Goal: Information Seeking & Learning: Learn about a topic

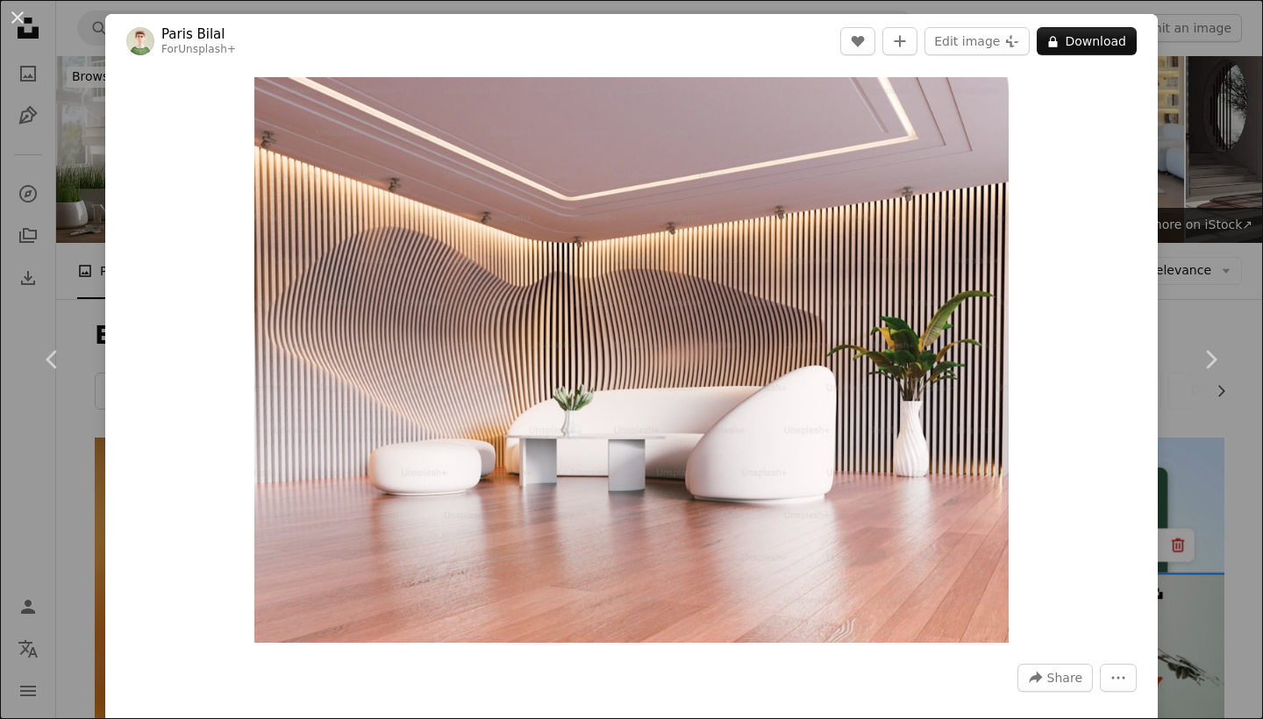
scroll to position [2035, 0]
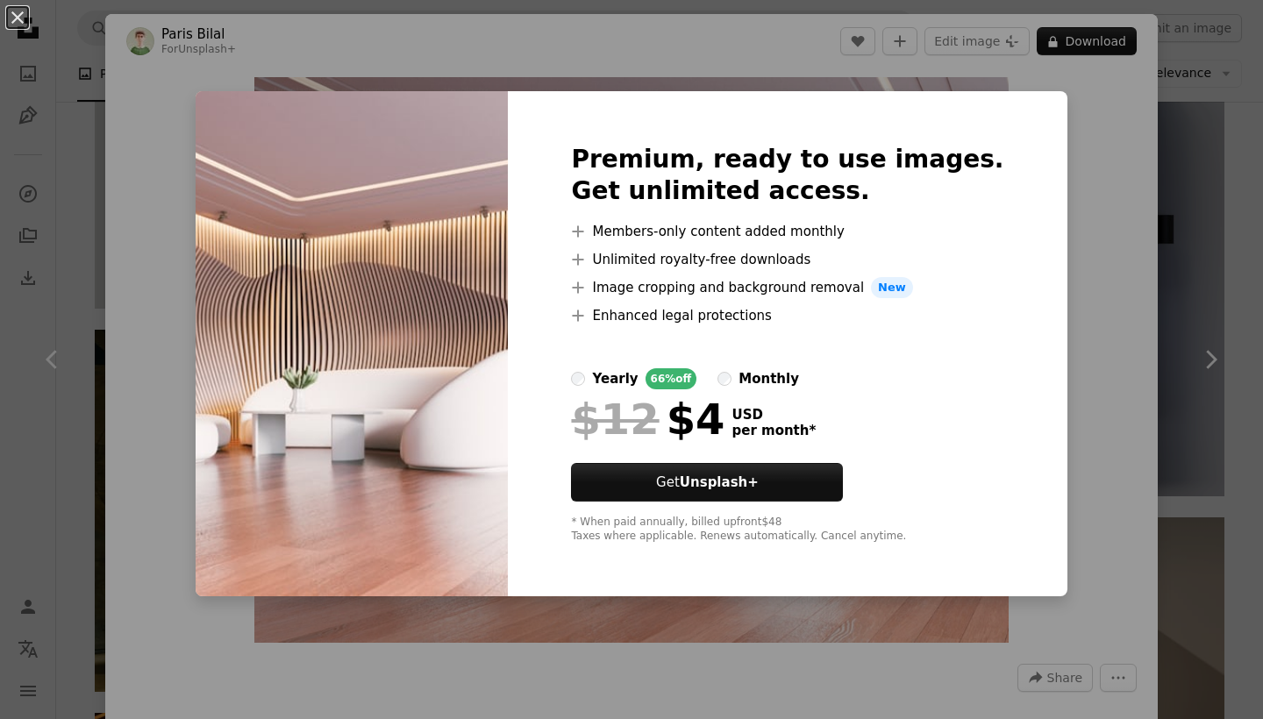
click at [1112, 156] on div "An X shape Premium, ready to use images. Get unlimited access. A plus sign Memb…" at bounding box center [631, 359] width 1263 height 719
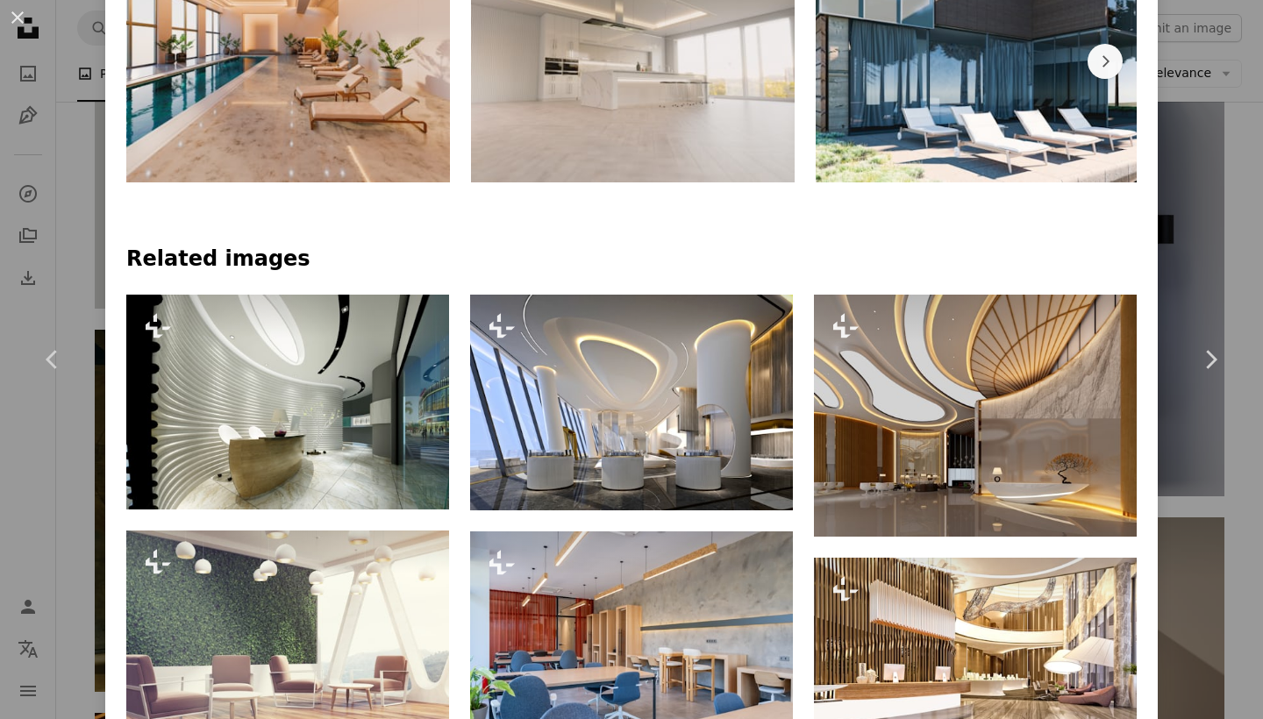
scroll to position [1057, 0]
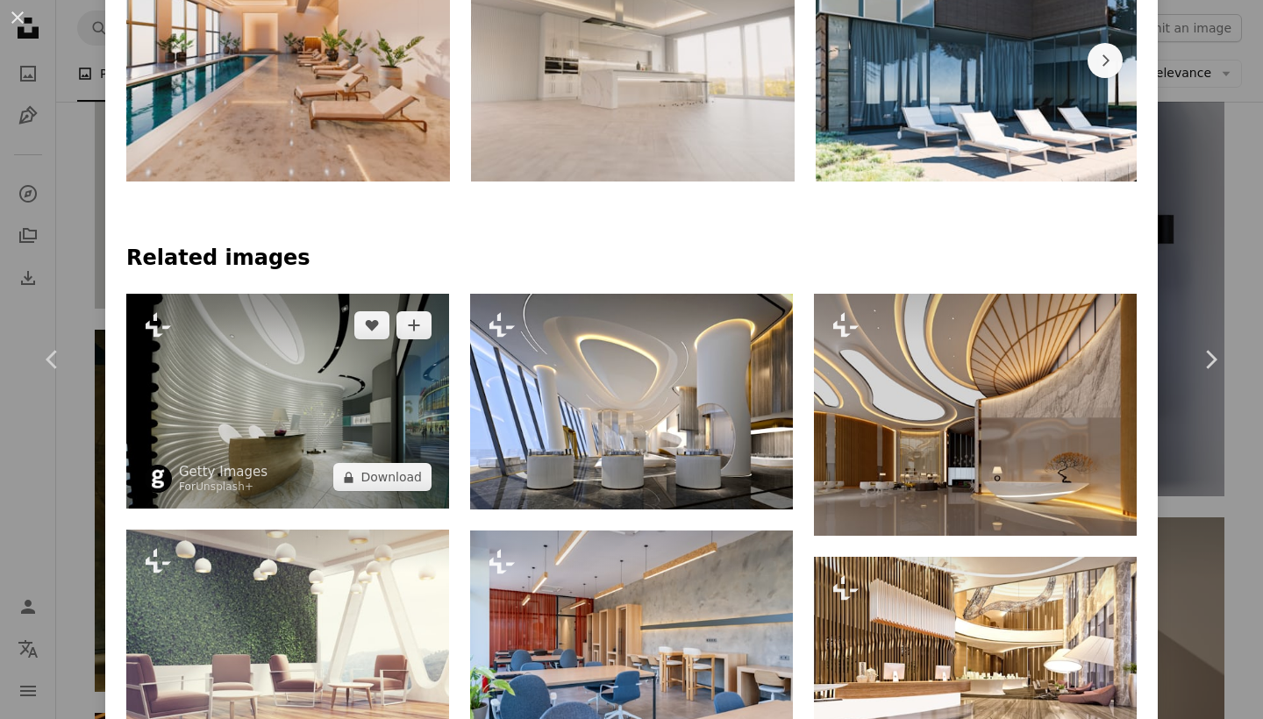
click at [311, 408] on img at bounding box center [287, 401] width 323 height 215
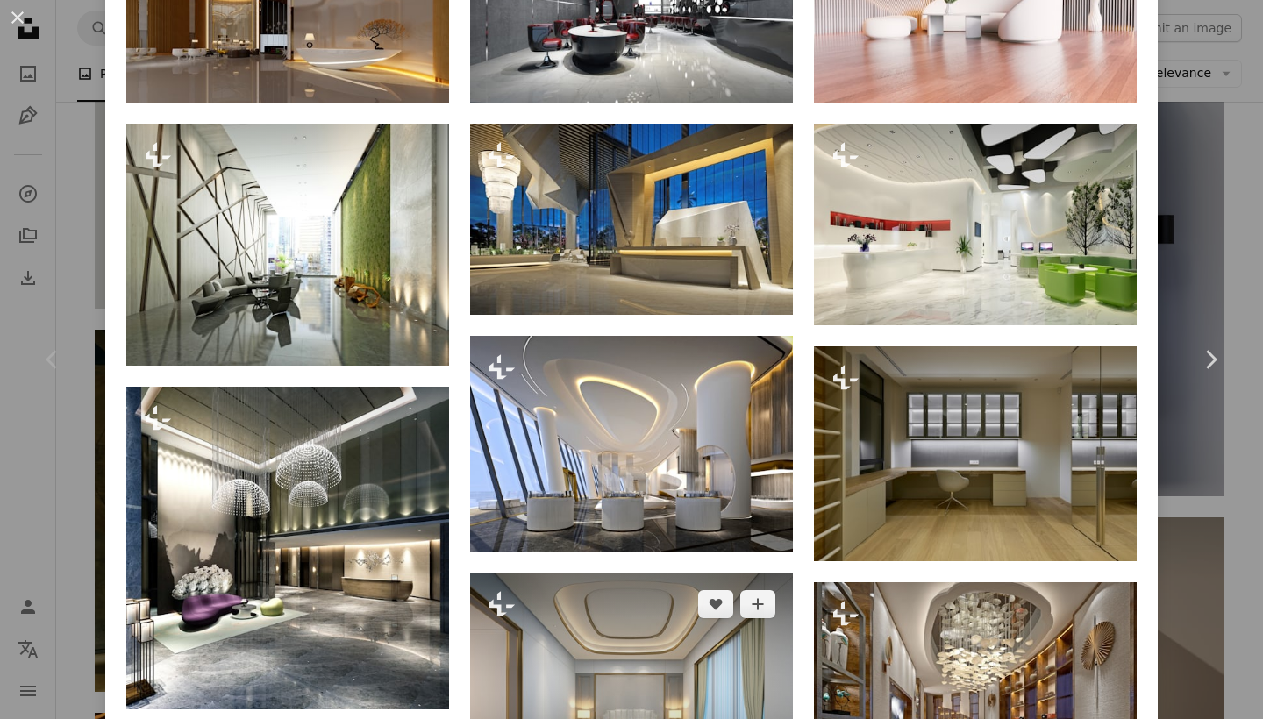
scroll to position [1094, 0]
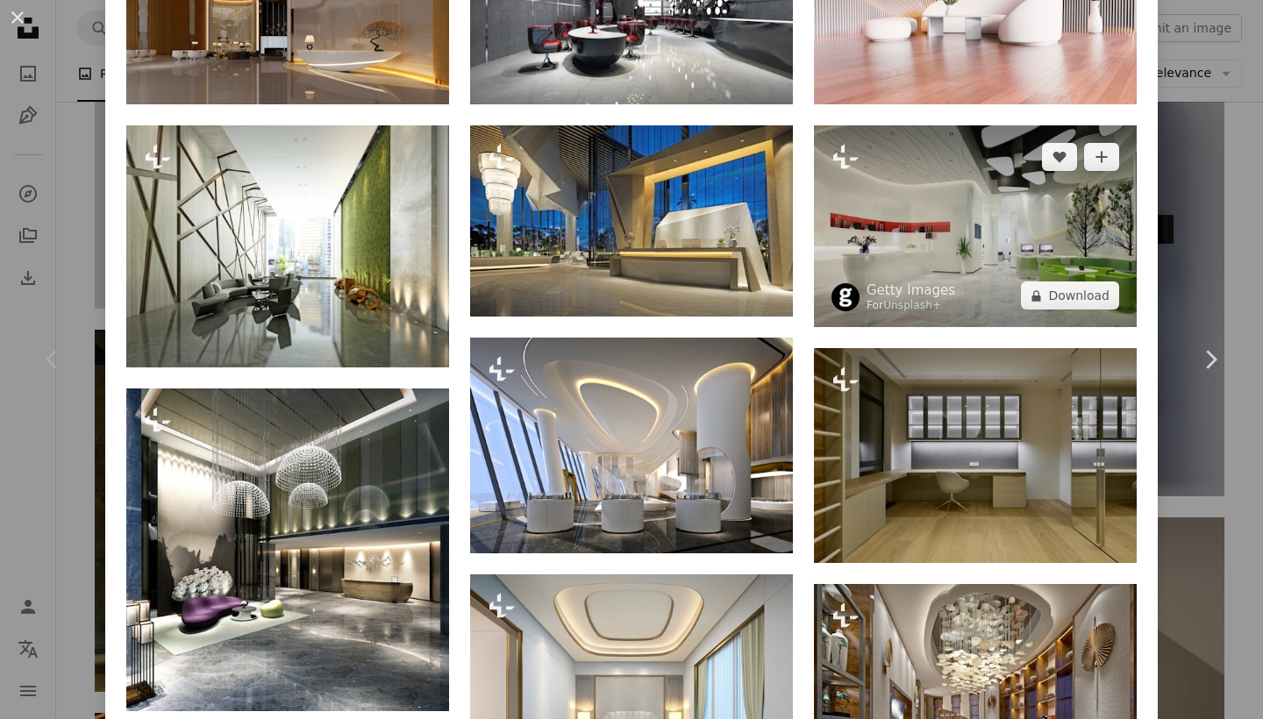
click at [940, 270] on img at bounding box center [975, 226] width 323 height 202
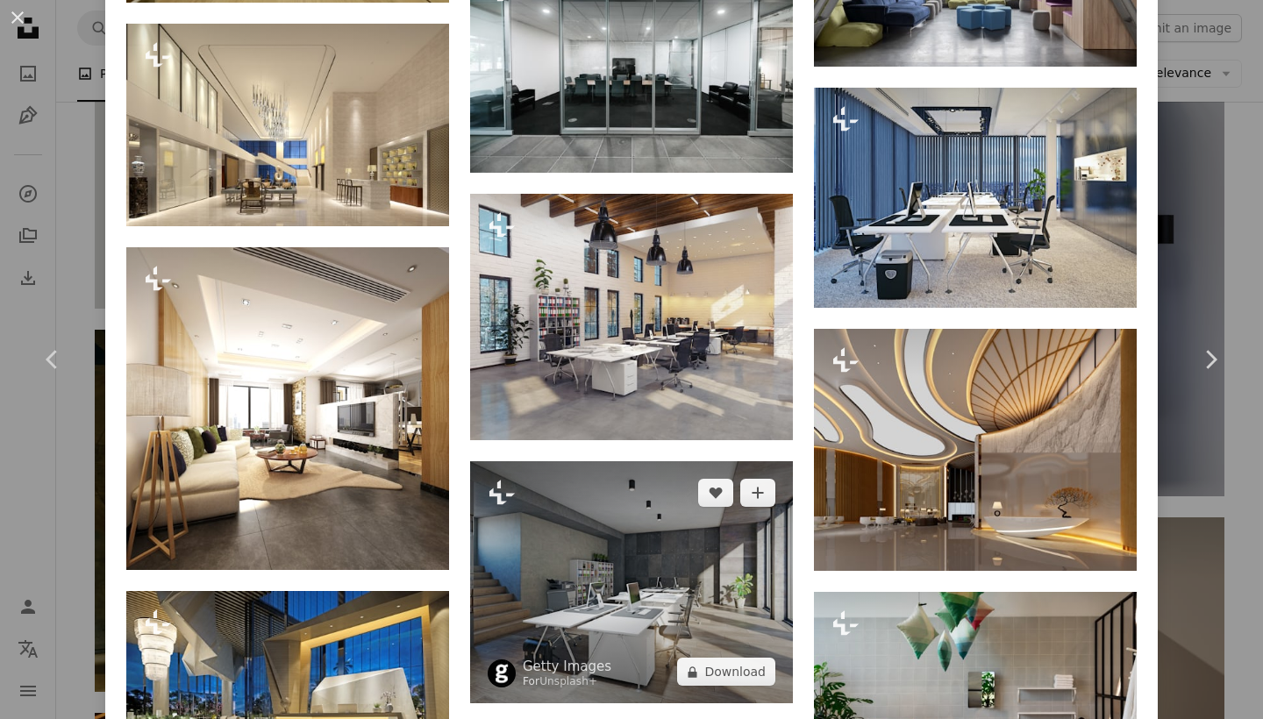
scroll to position [3385, 0]
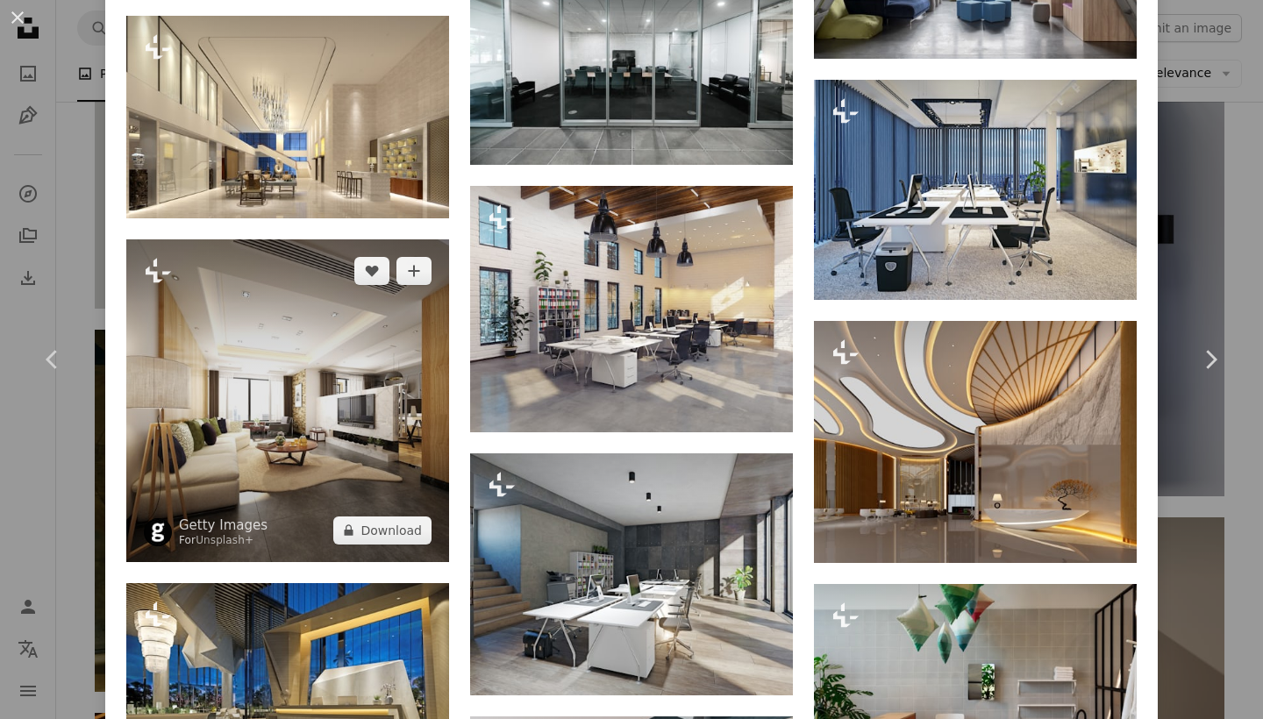
click at [287, 437] on img at bounding box center [287, 400] width 323 height 323
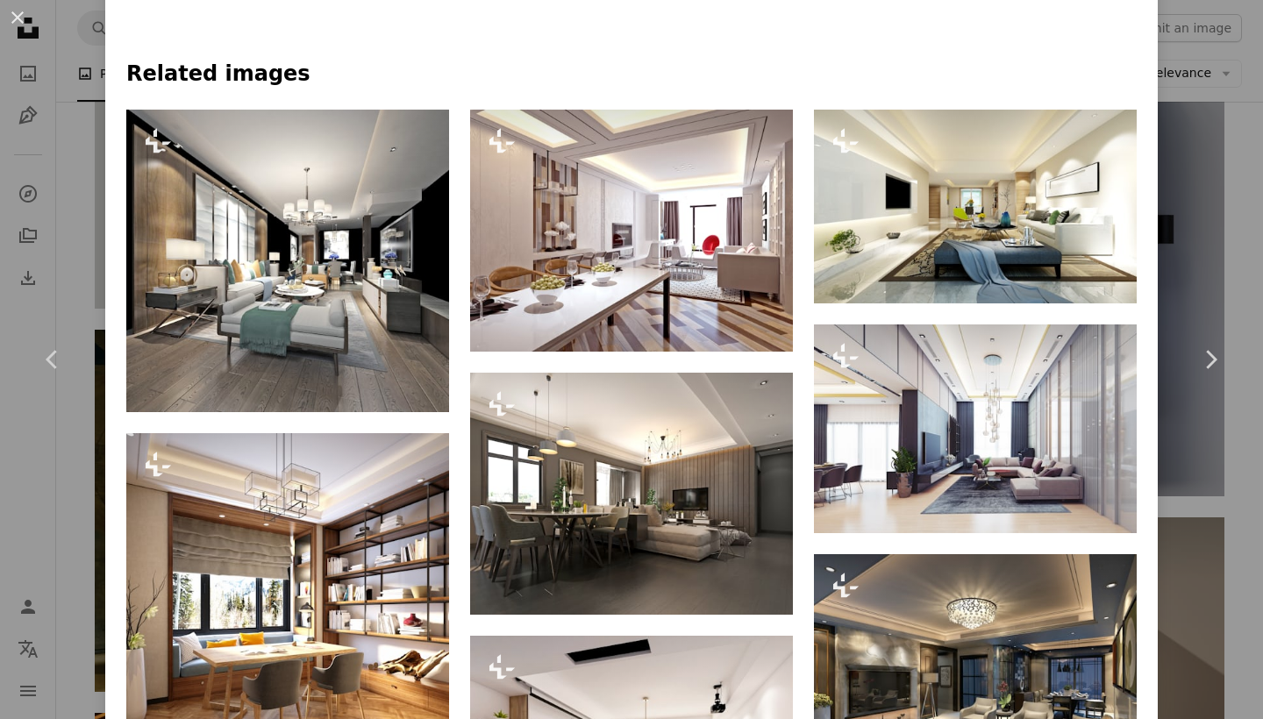
scroll to position [1217, 0]
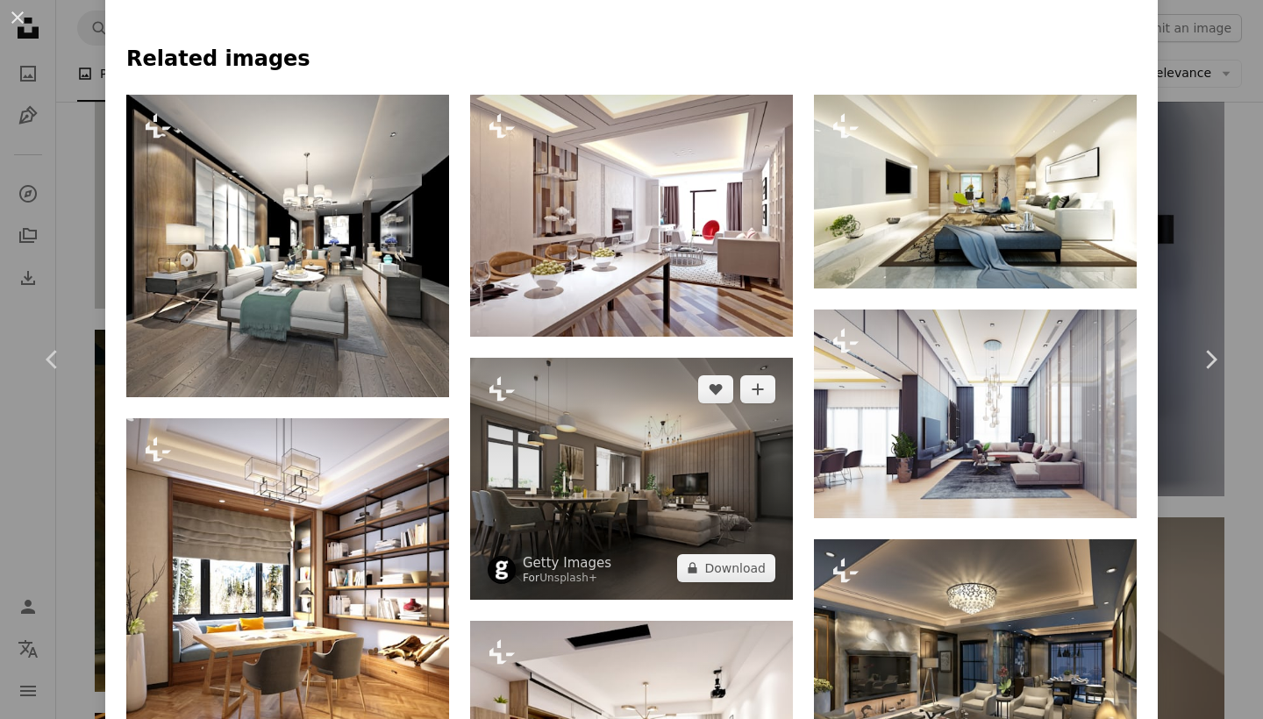
click at [598, 454] on img at bounding box center [631, 479] width 323 height 242
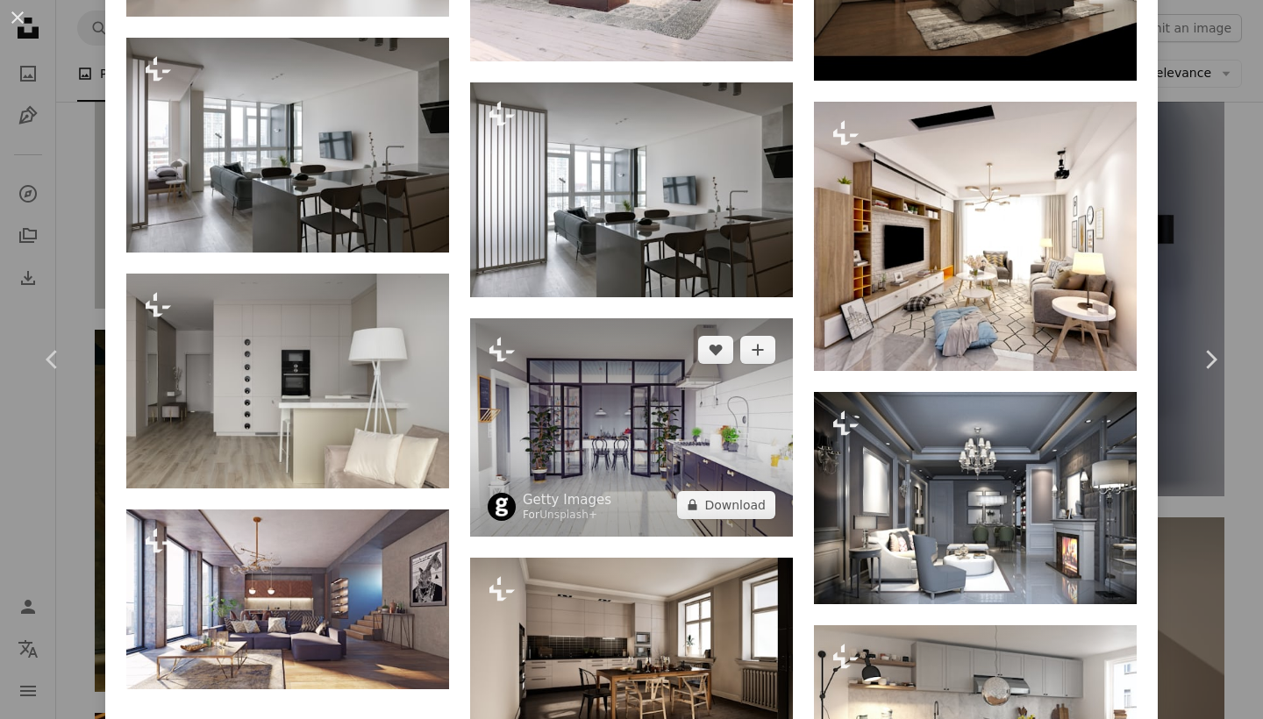
scroll to position [2261, 0]
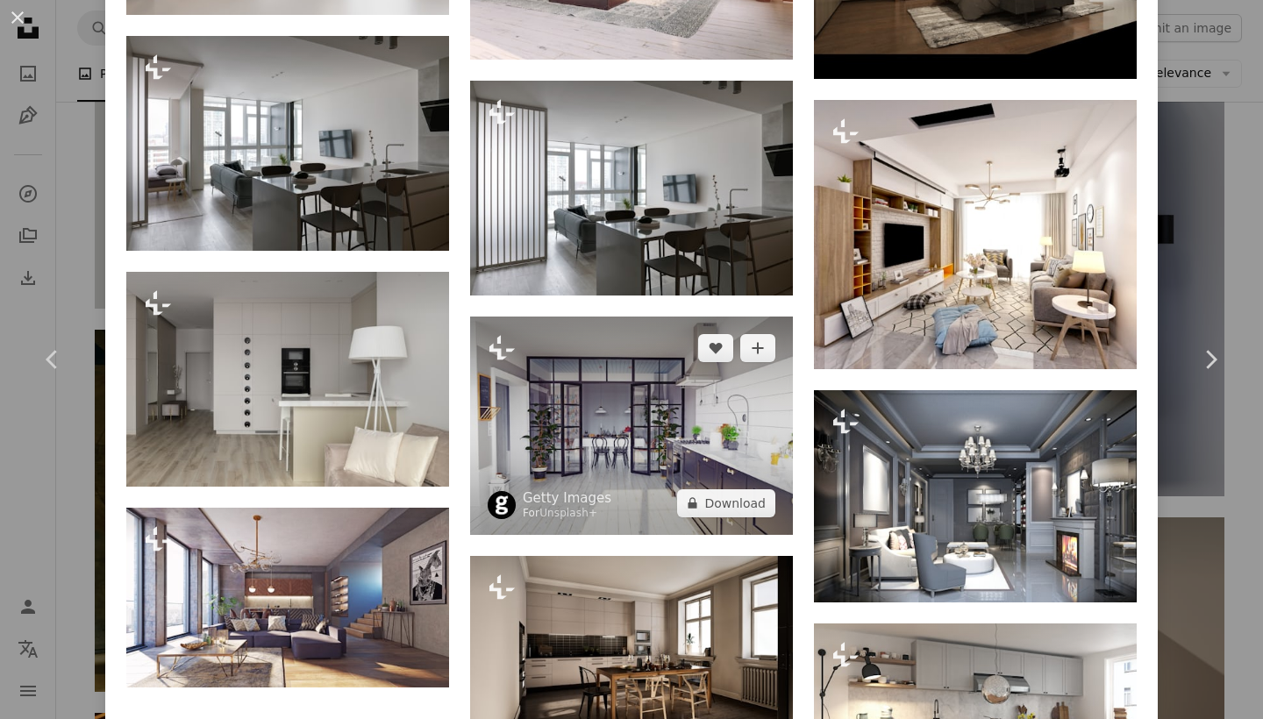
click at [651, 456] on img at bounding box center [631, 426] width 323 height 218
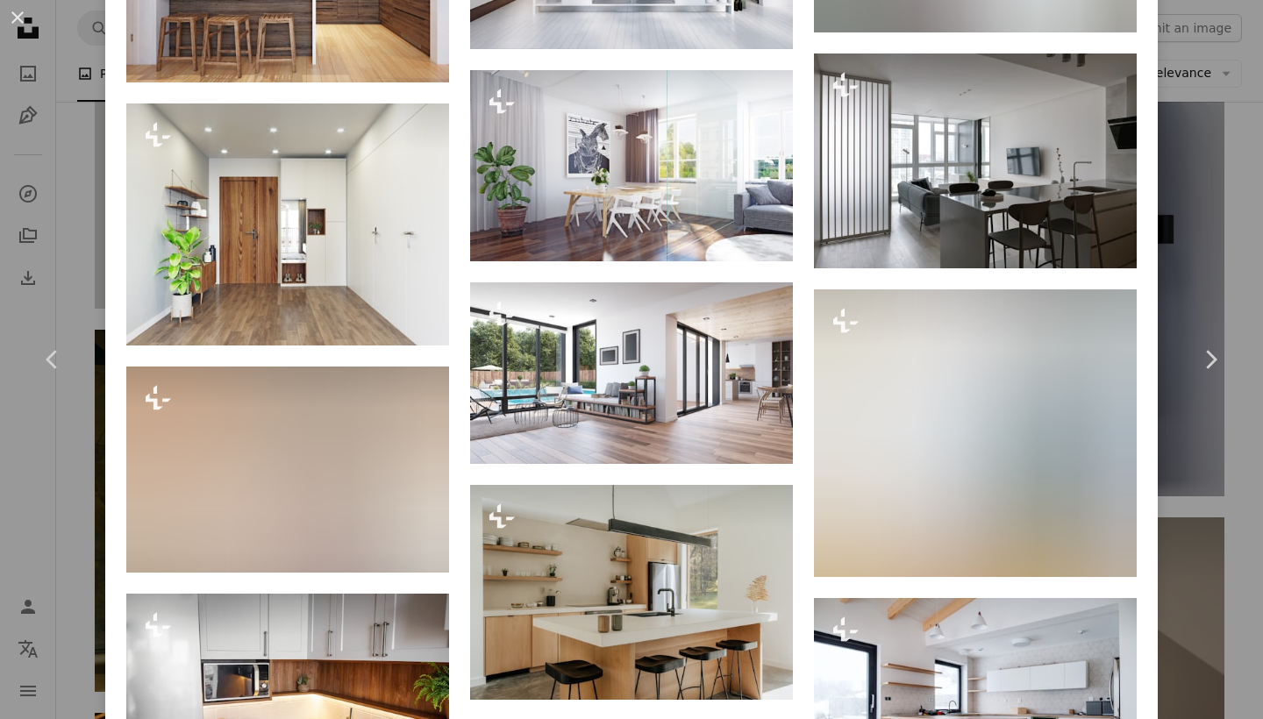
scroll to position [5217, 0]
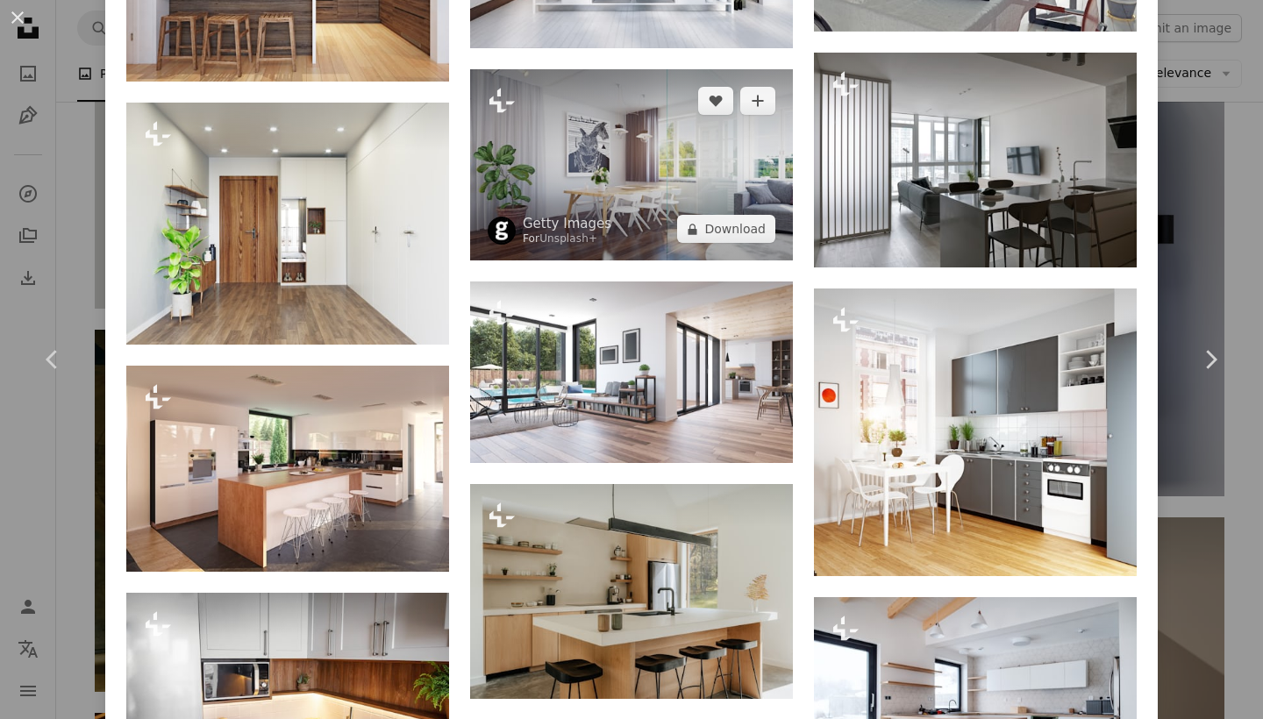
click at [637, 139] on img at bounding box center [631, 165] width 323 height 192
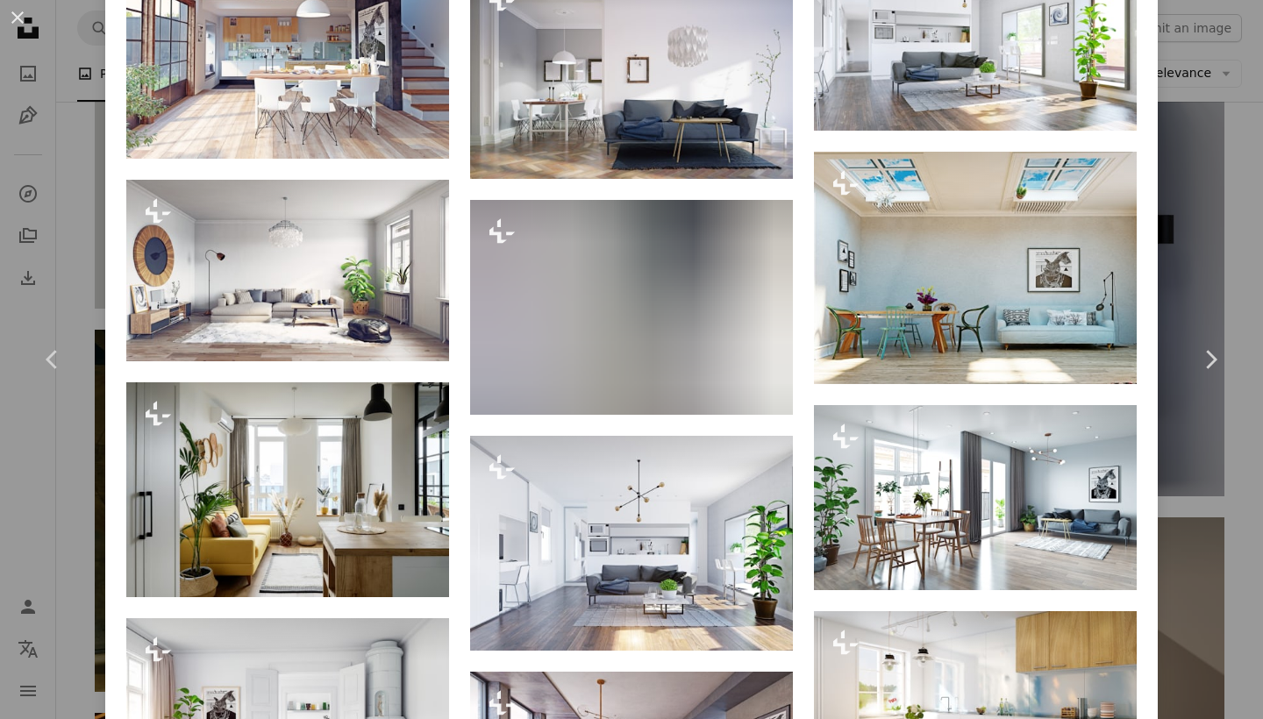
scroll to position [1803, 0]
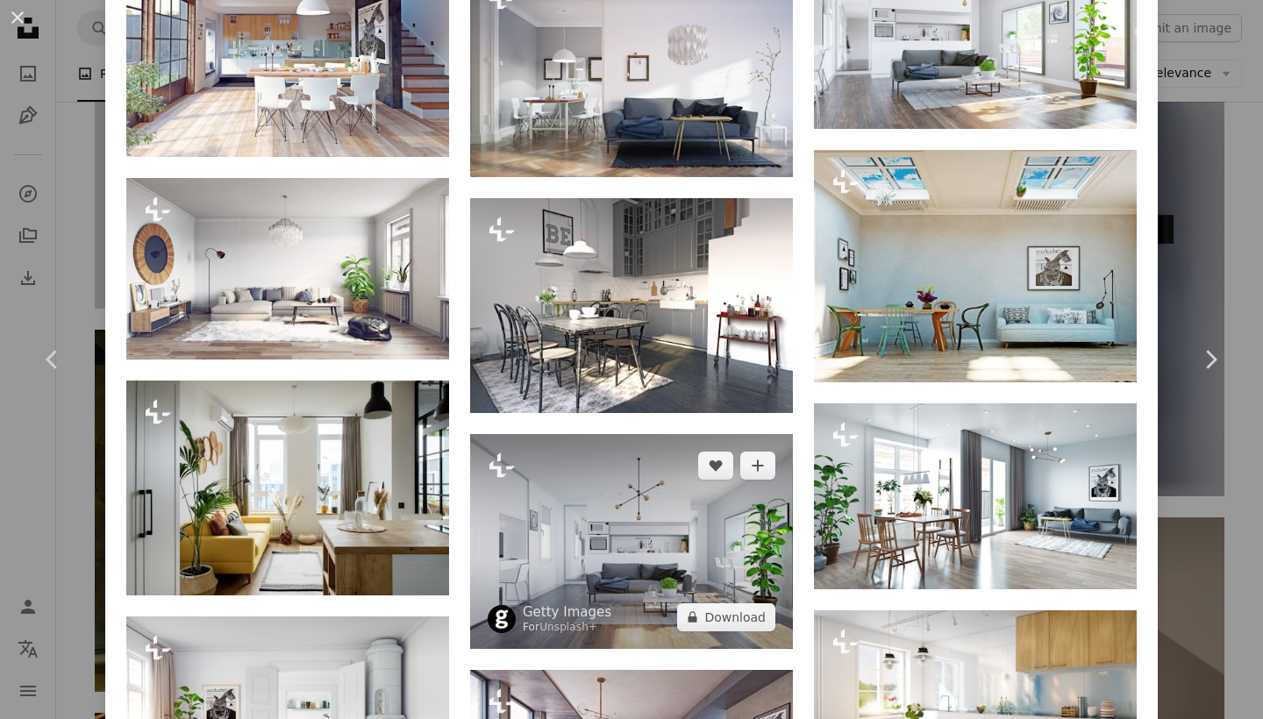
click at [651, 529] on img at bounding box center [631, 541] width 323 height 215
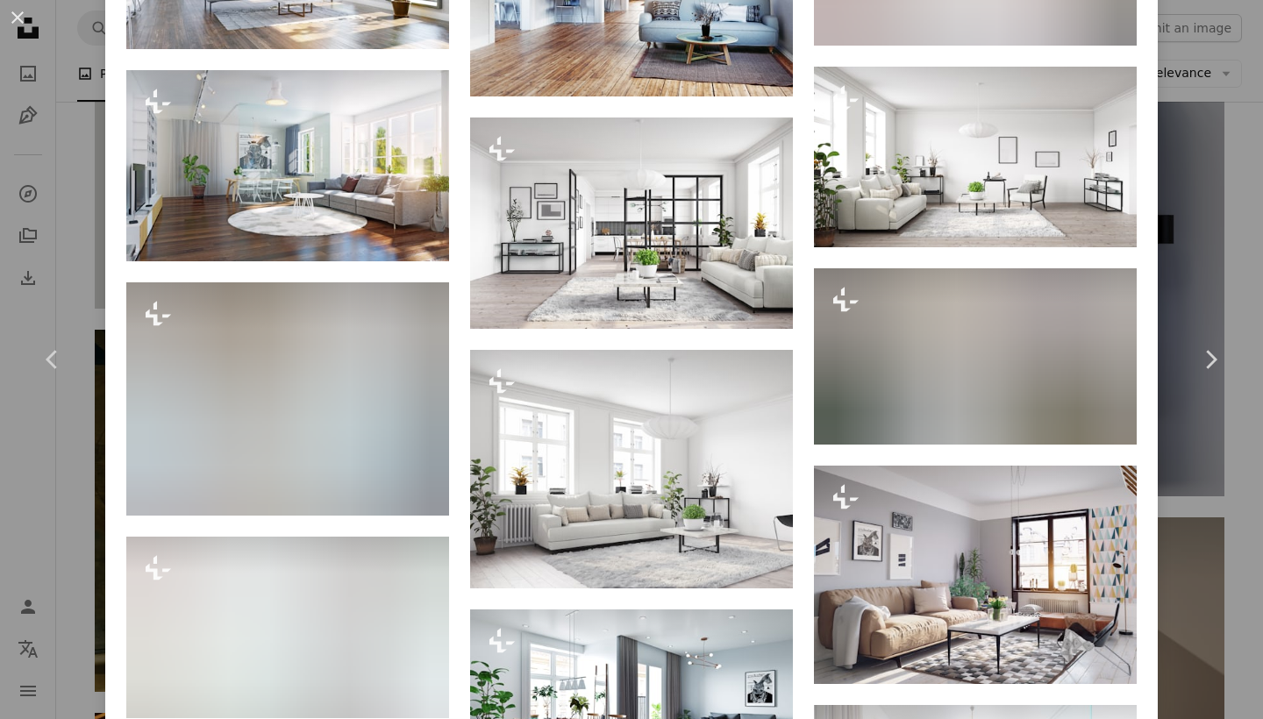
scroll to position [1094, 0]
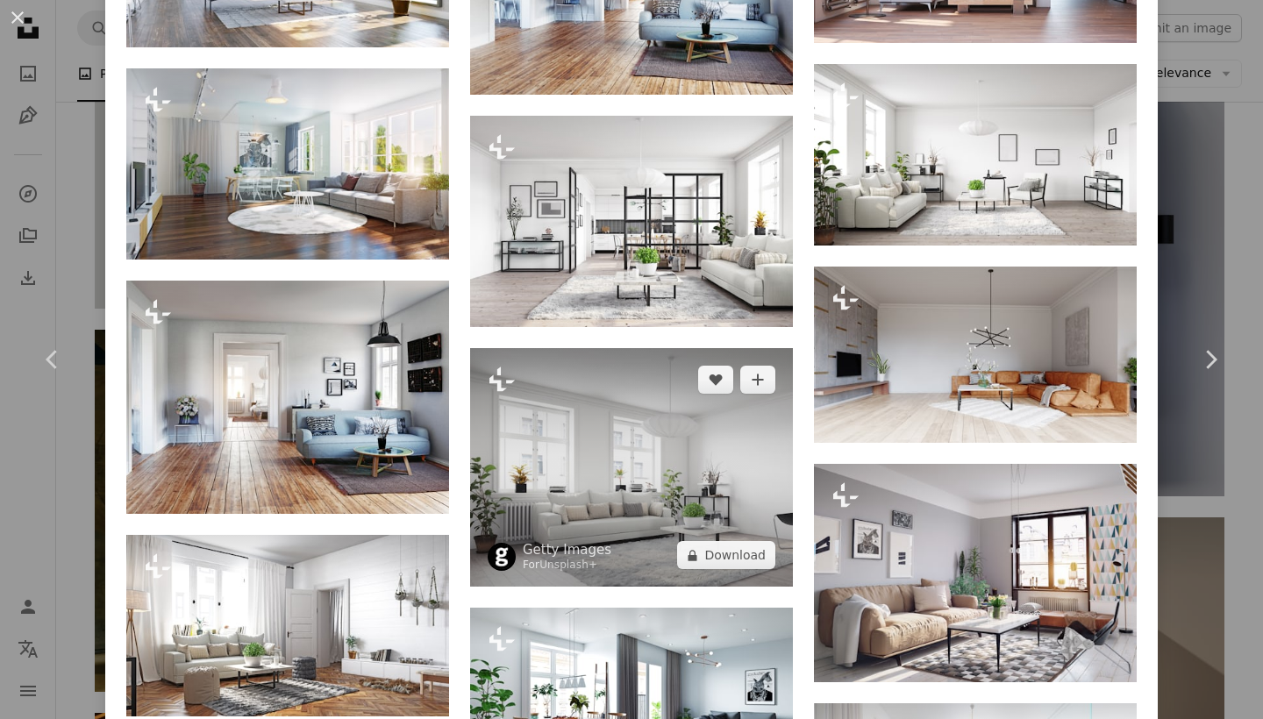
click at [697, 455] on img at bounding box center [631, 467] width 323 height 239
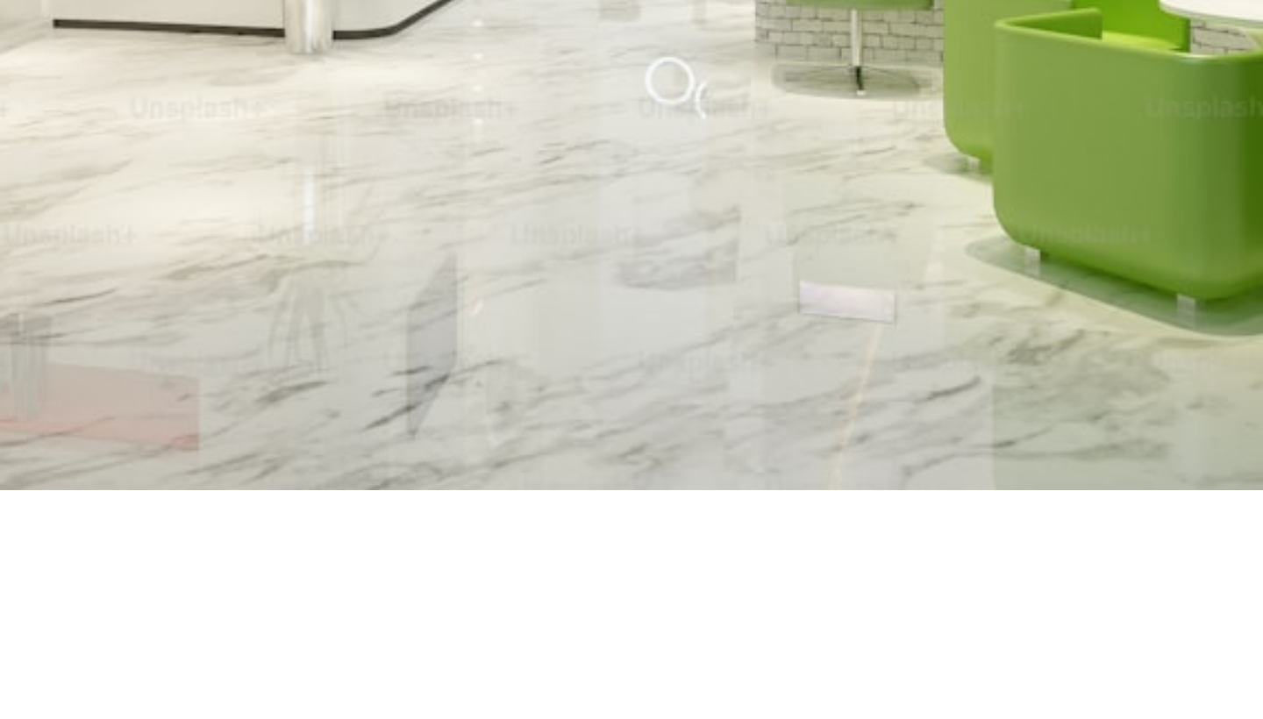
scroll to position [2203, 0]
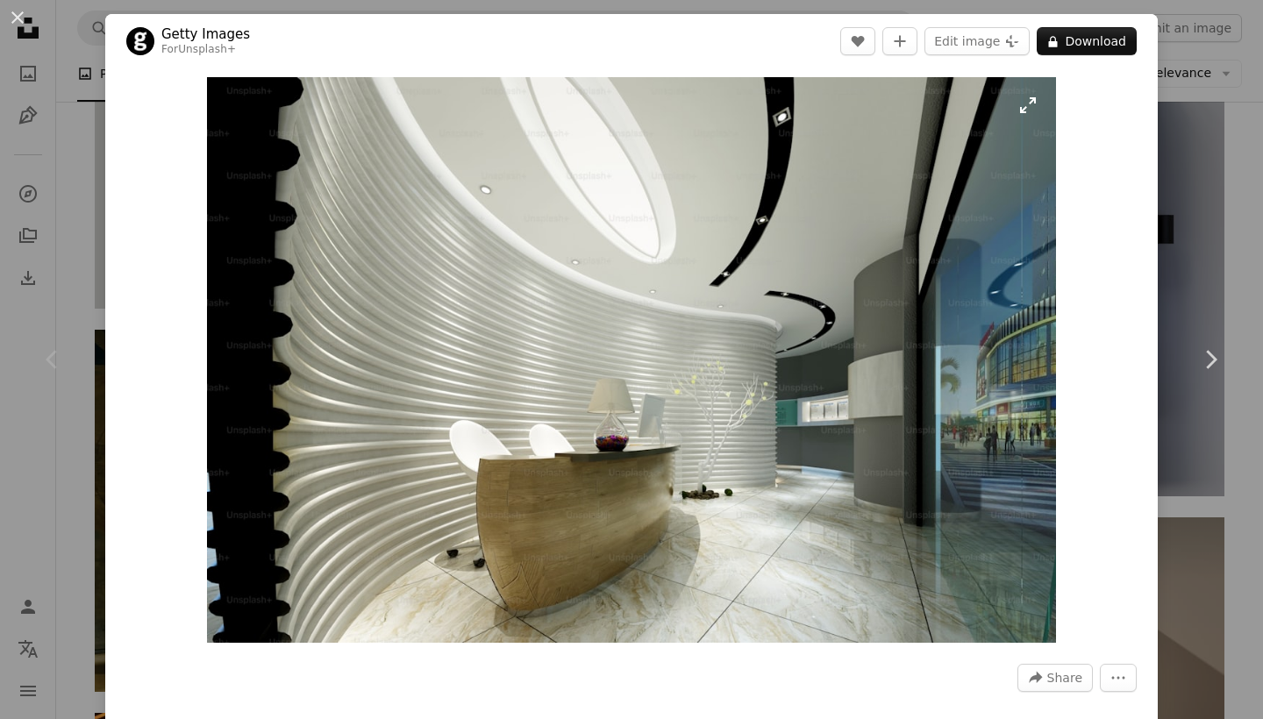
scroll to position [1835, 0]
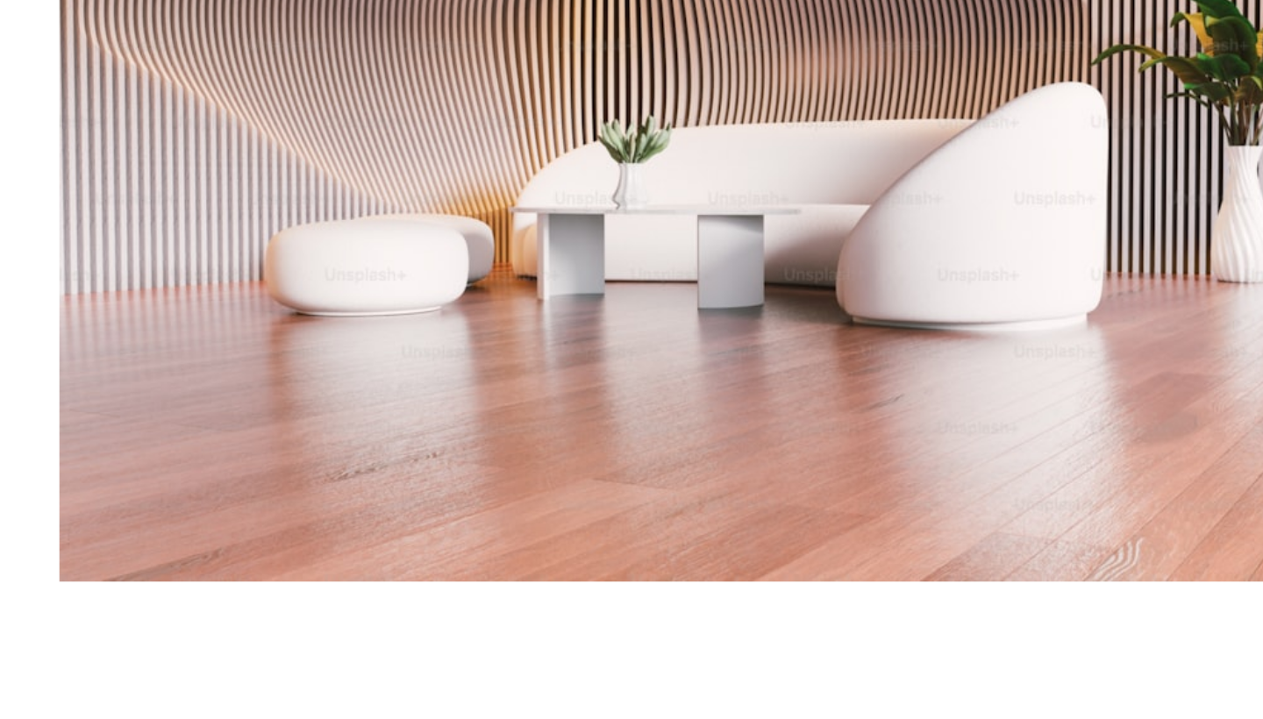
scroll to position [1842, 0]
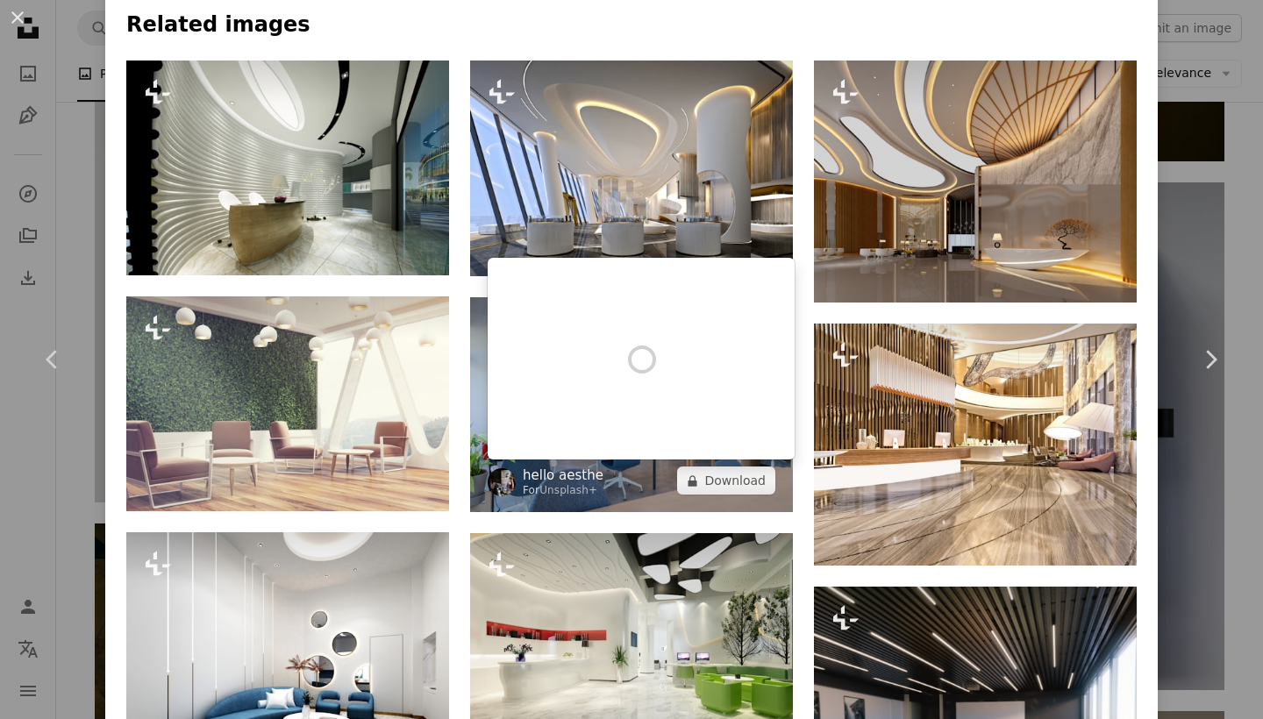
scroll to position [1293, 0]
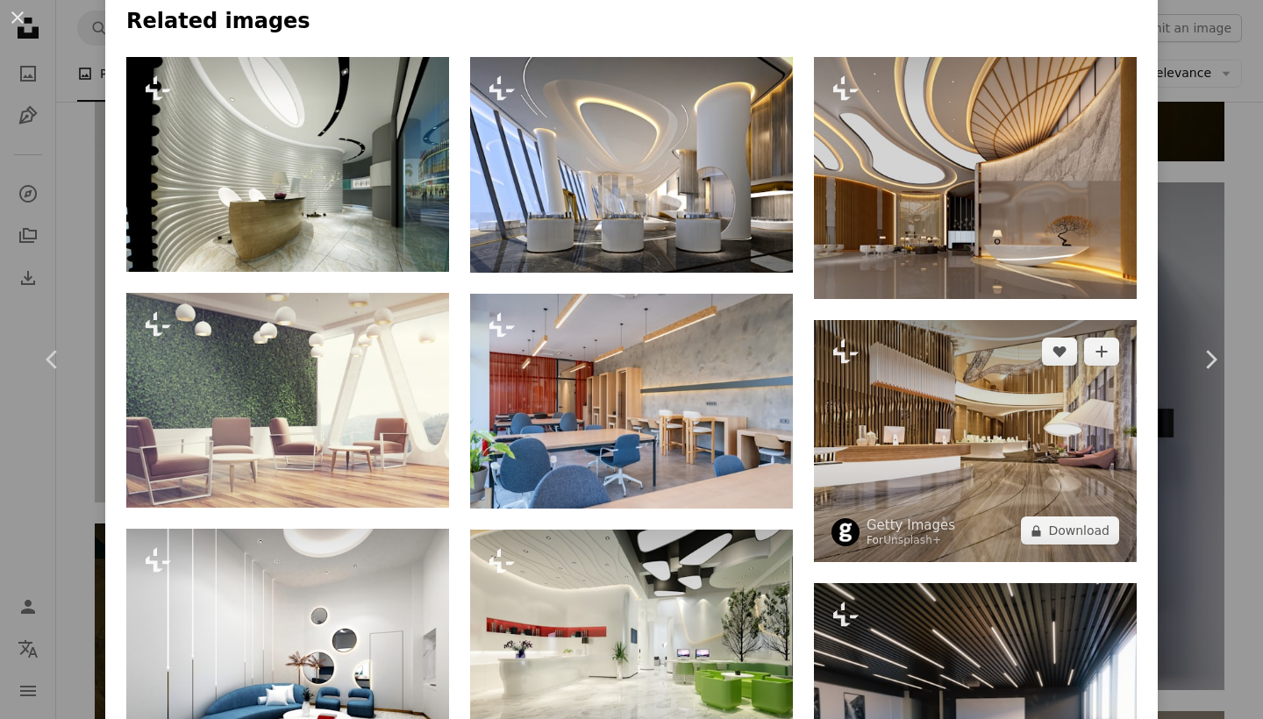
click at [930, 459] on img at bounding box center [975, 441] width 323 height 242
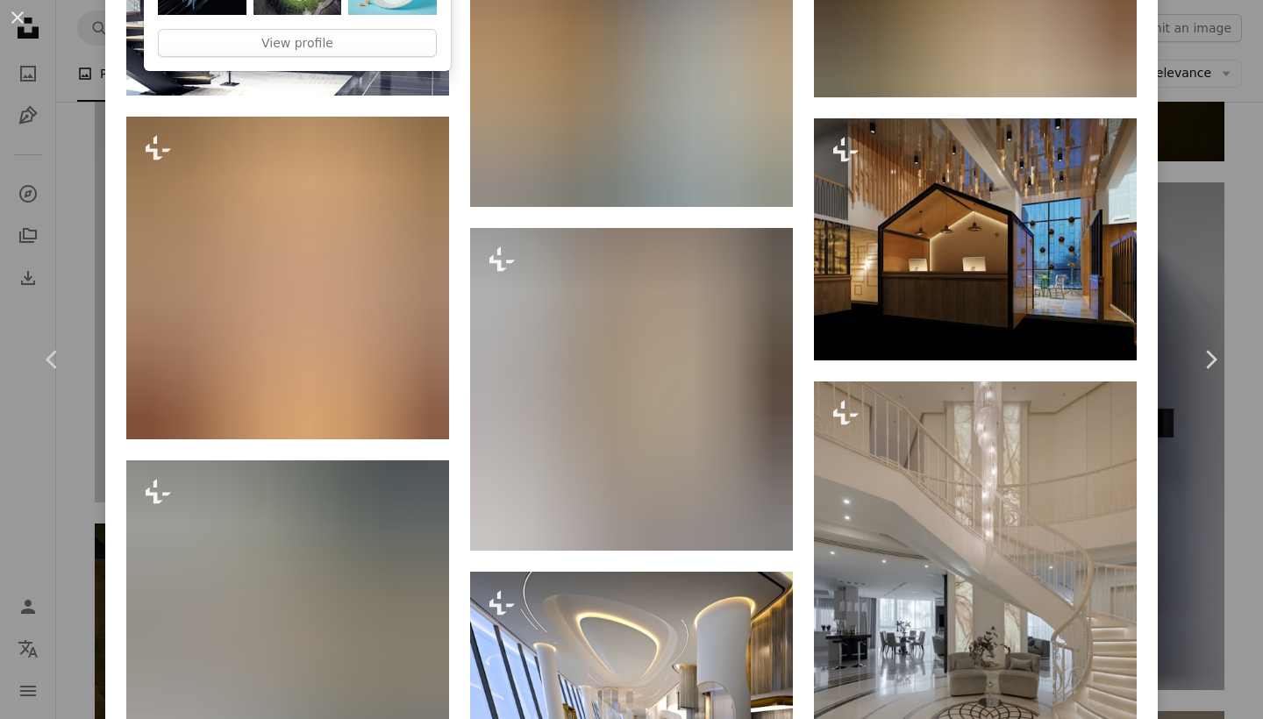
scroll to position [2255, 0]
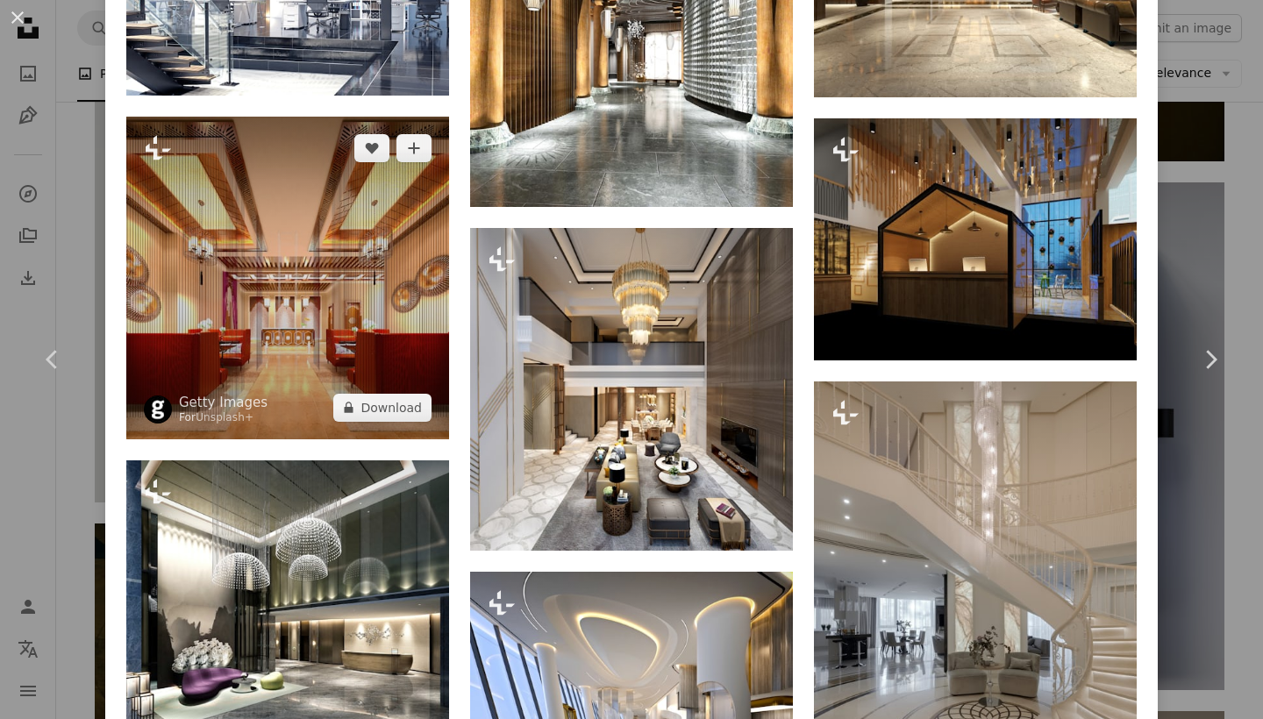
click at [289, 243] on img at bounding box center [287, 278] width 323 height 323
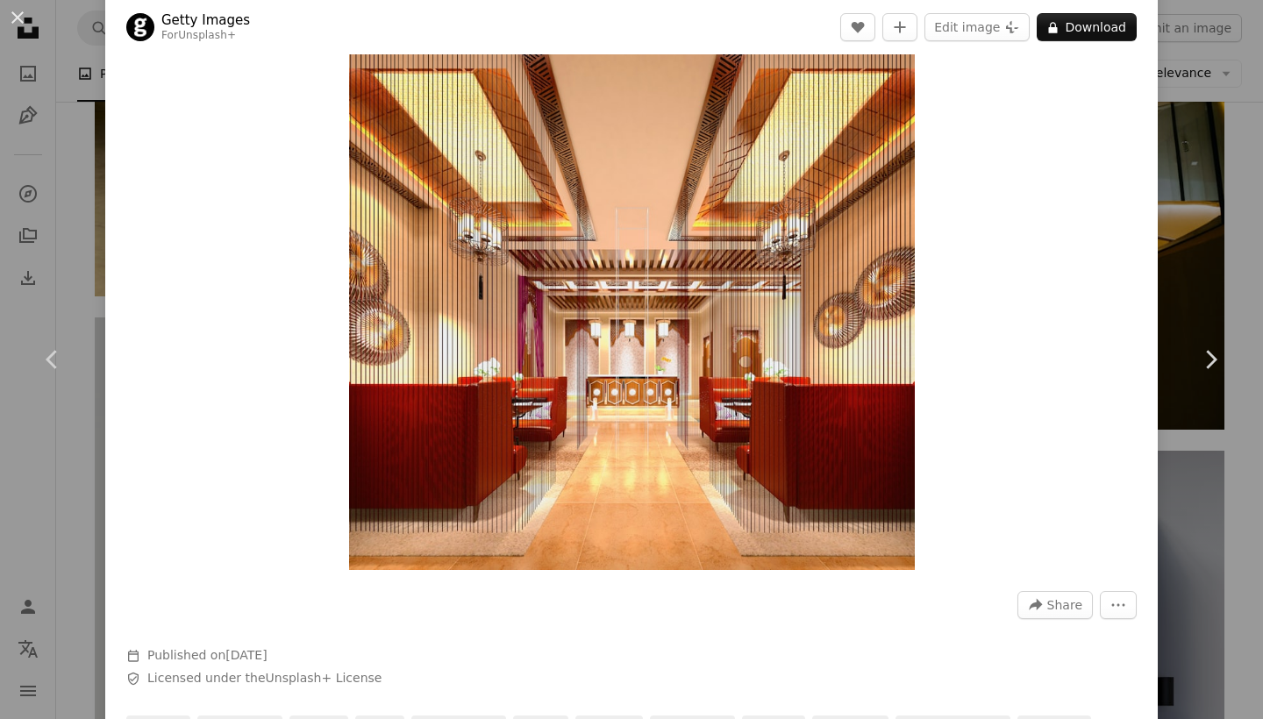
scroll to position [70, 0]
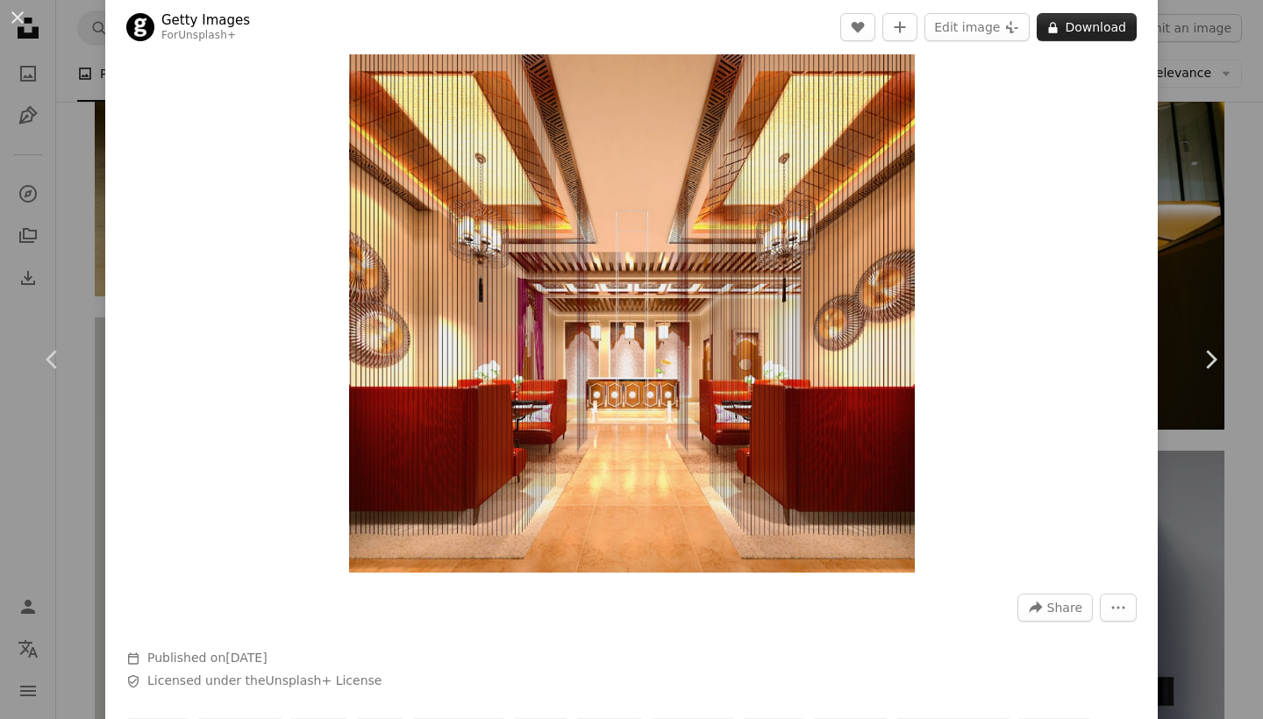
click at [1084, 22] on button "A lock Download" at bounding box center [1087, 27] width 100 height 28
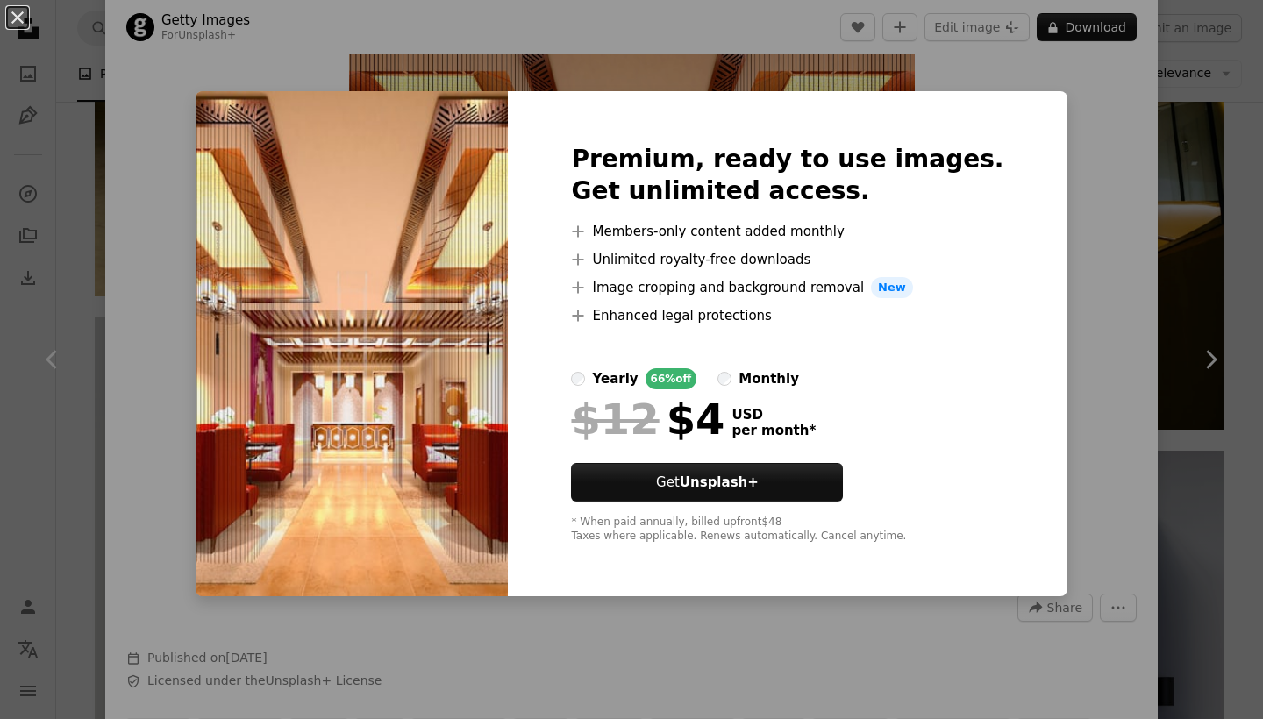
click at [189, 64] on div "An X shape Premium, ready to use images. Get unlimited access. A plus sign Memb…" at bounding box center [631, 359] width 1263 height 719
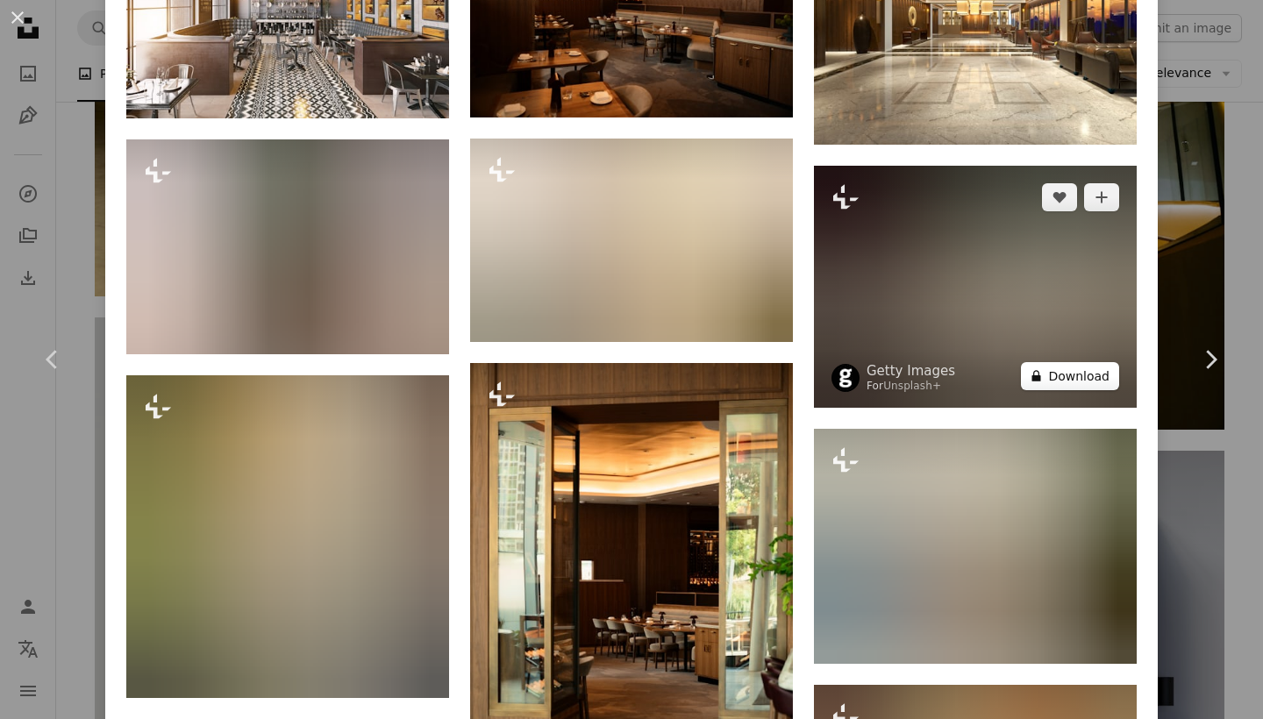
scroll to position [1412, 0]
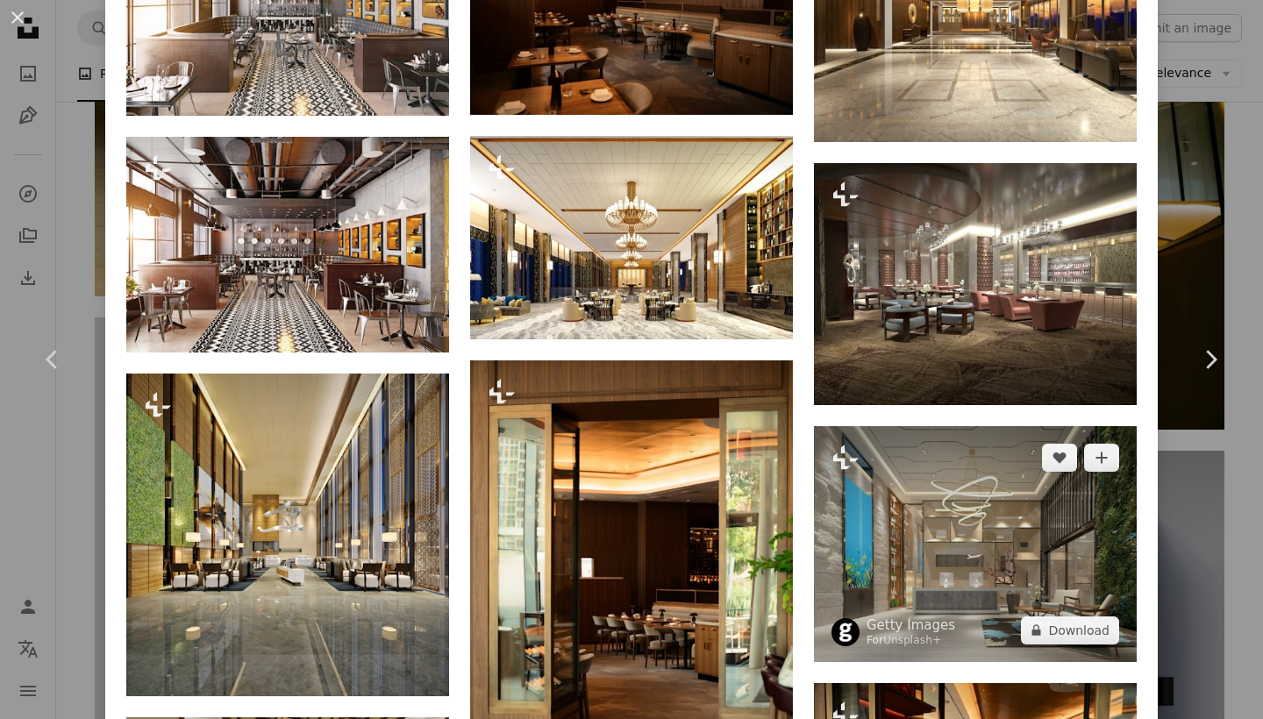
click at [958, 545] on img at bounding box center [975, 544] width 323 height 236
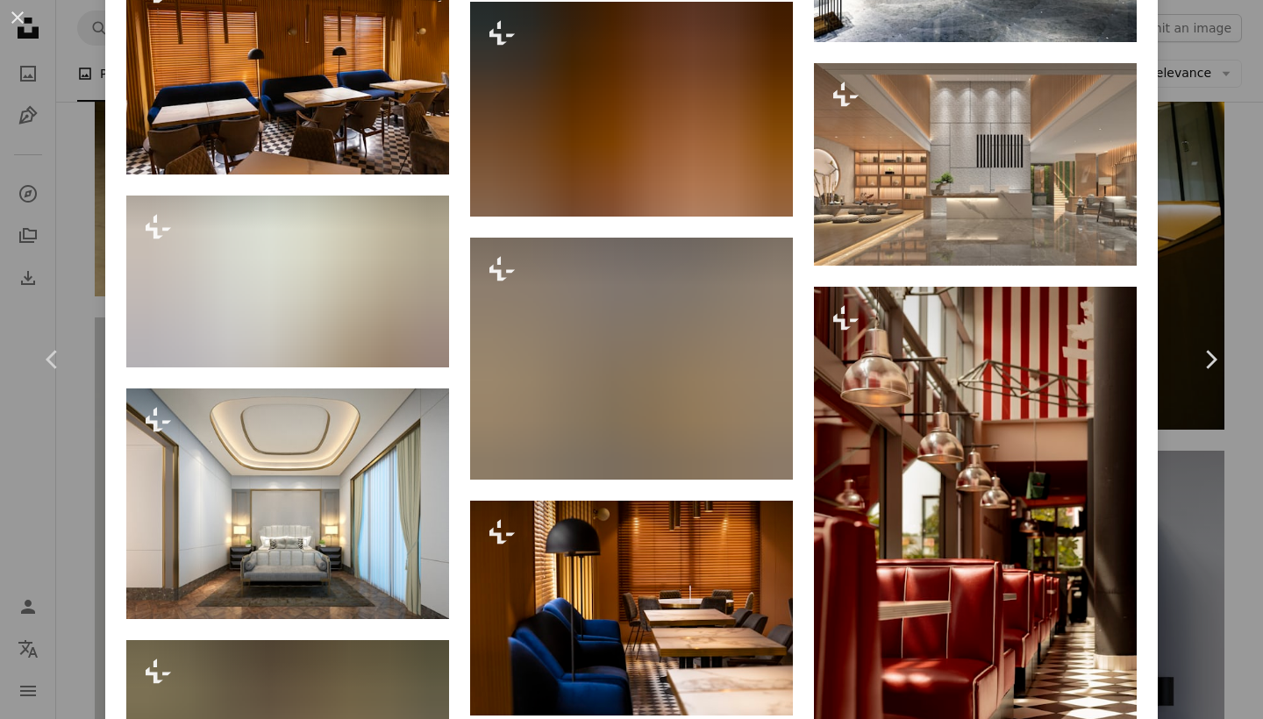
scroll to position [4831, 0]
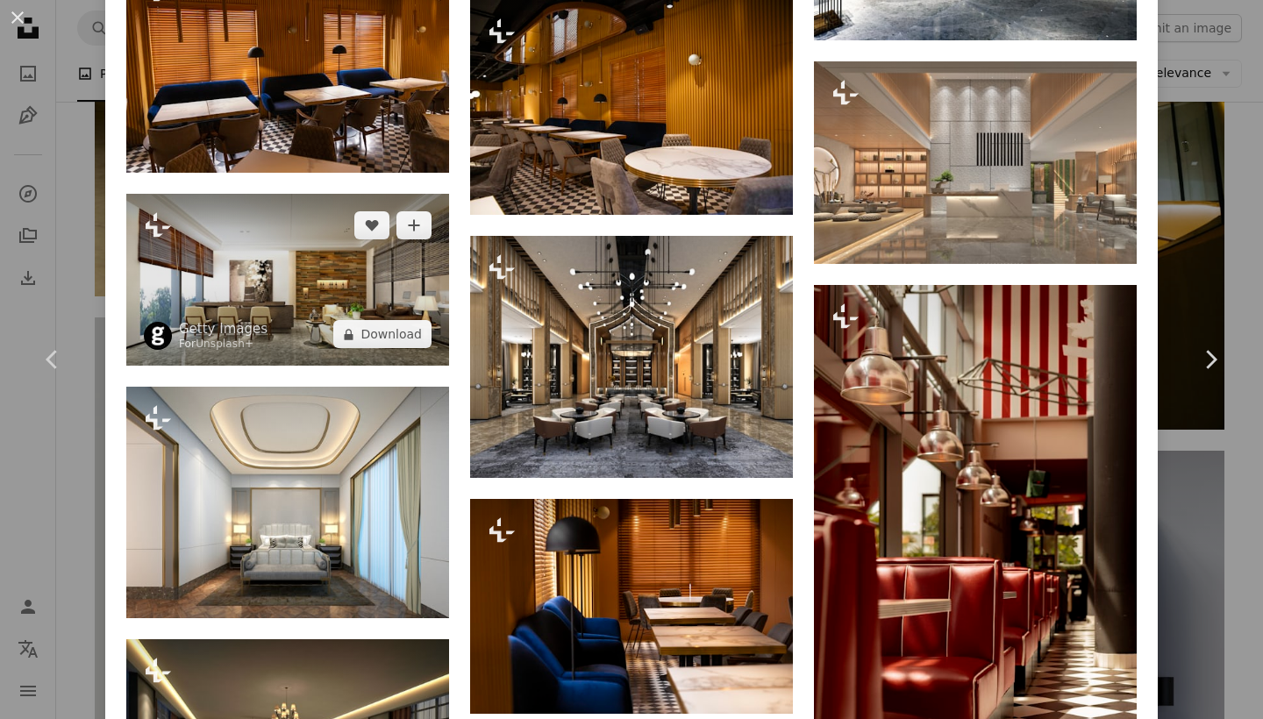
click at [302, 302] on img at bounding box center [287, 280] width 323 height 173
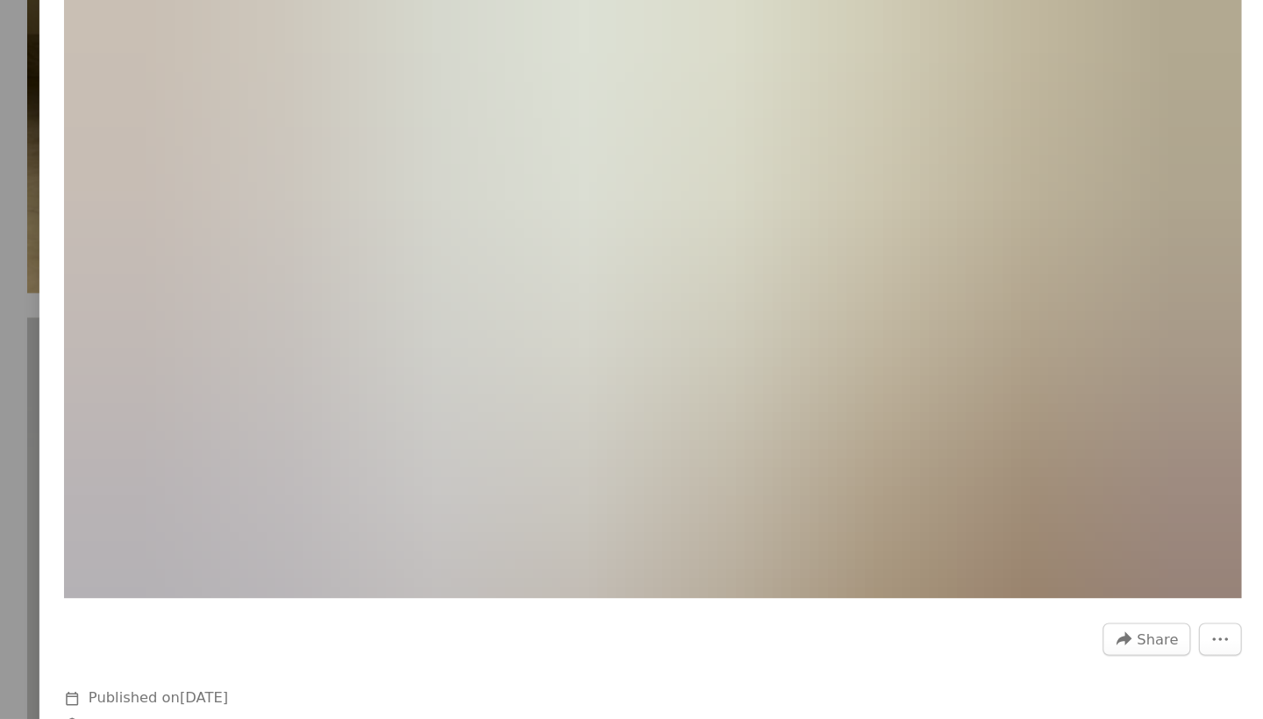
scroll to position [1607, 0]
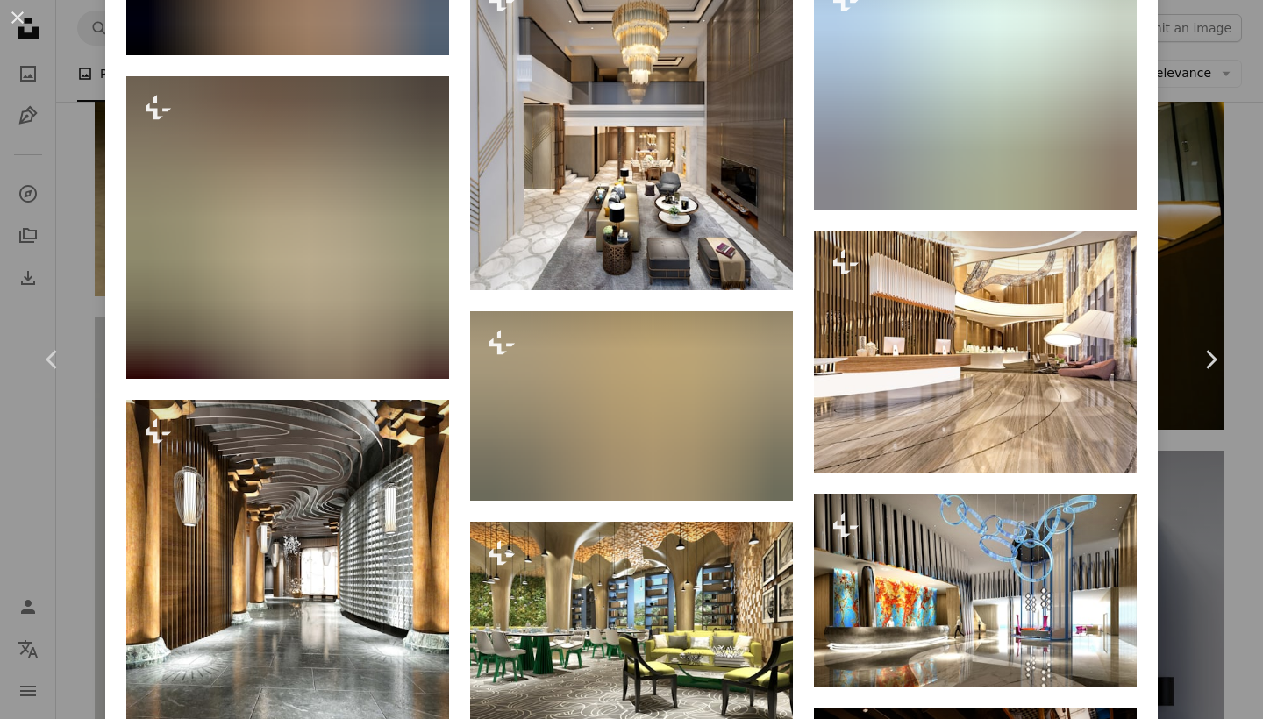
scroll to position [3079, 0]
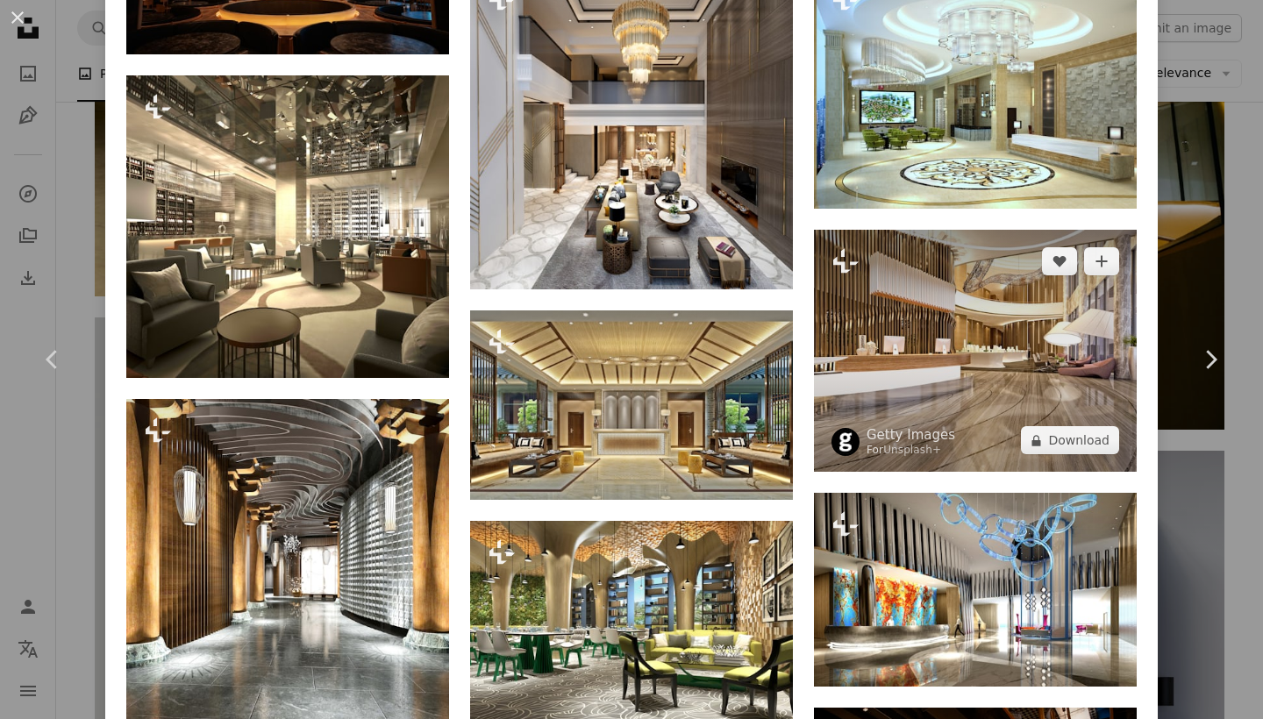
click at [973, 377] on img at bounding box center [975, 351] width 323 height 242
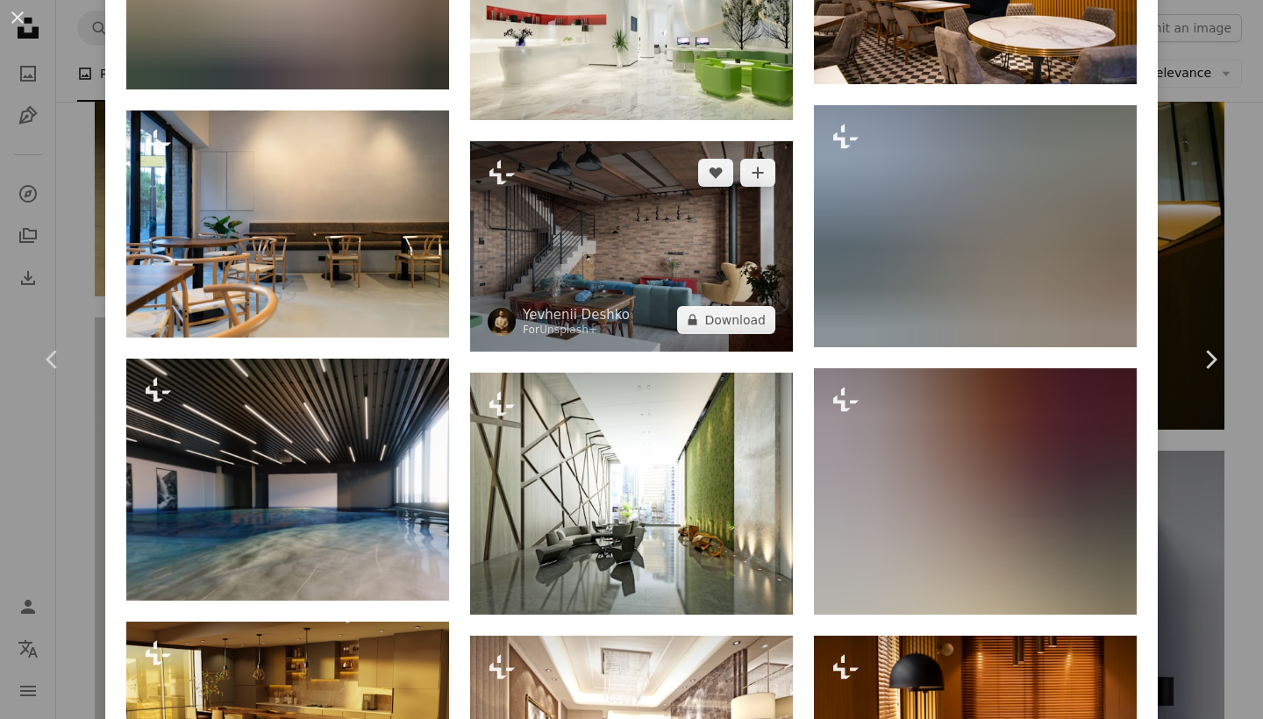
scroll to position [5126, 0]
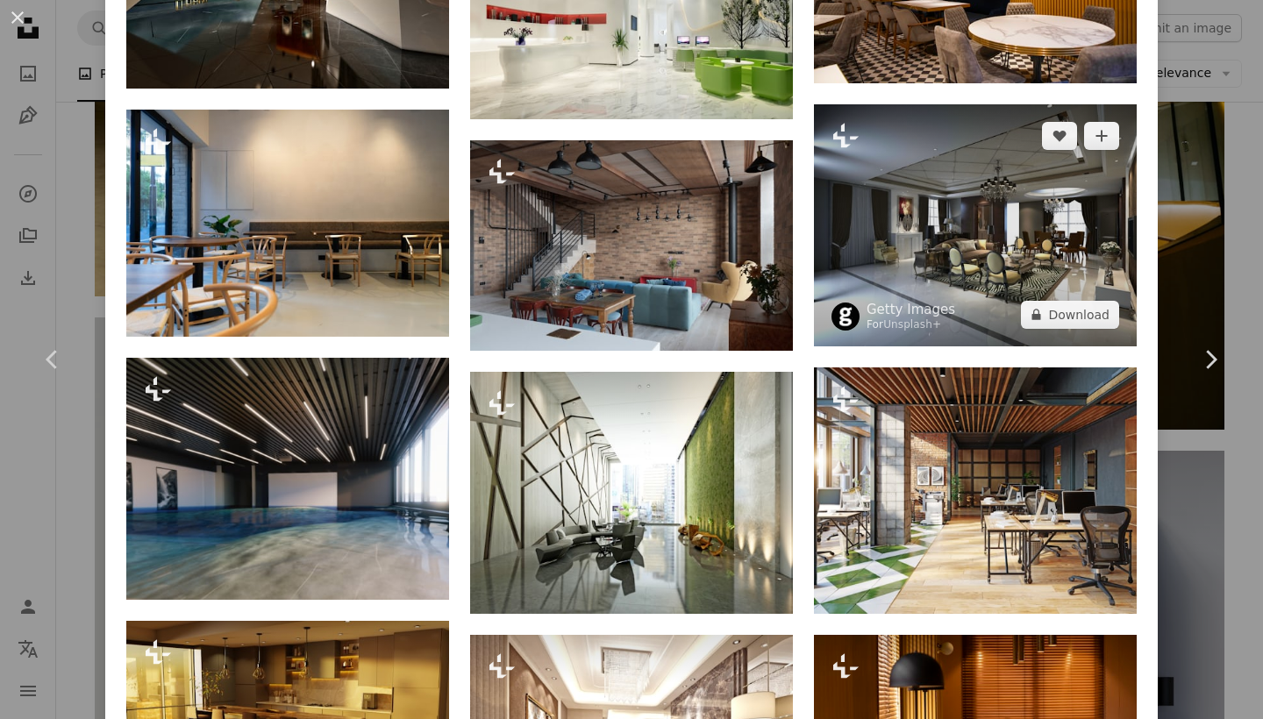
click at [1015, 237] on img at bounding box center [975, 225] width 323 height 242
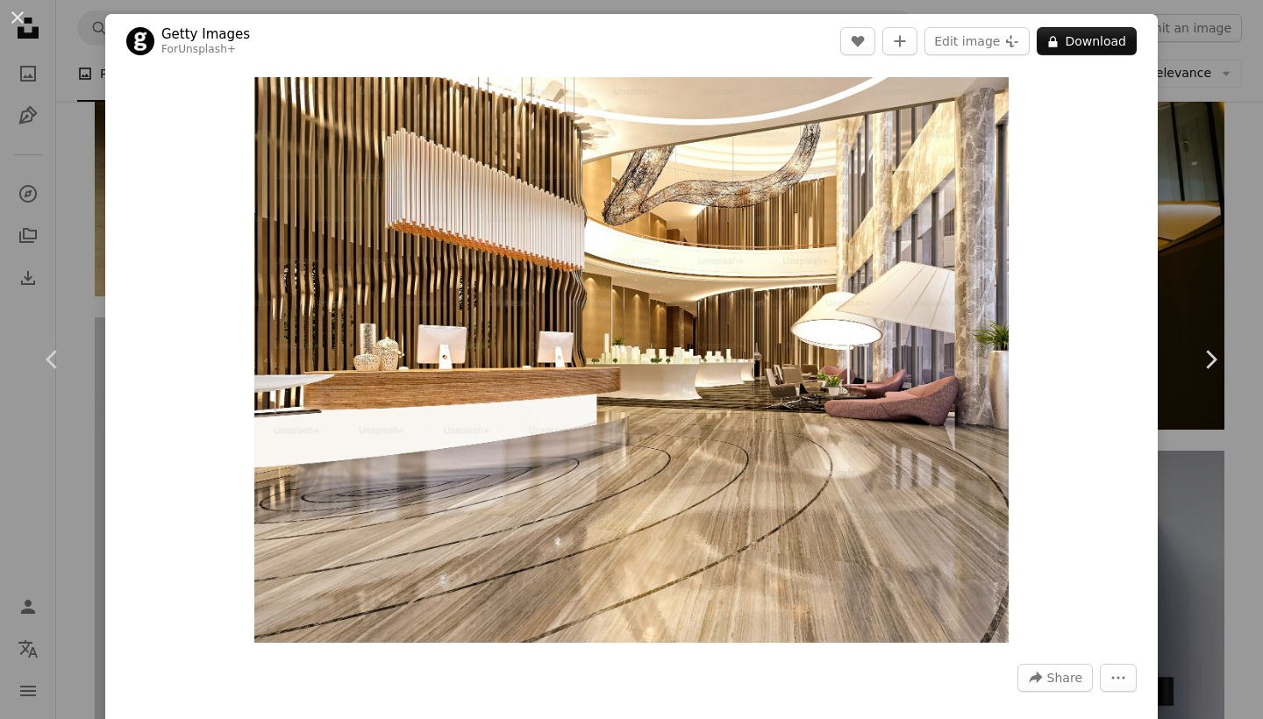
scroll to position [1842, 0]
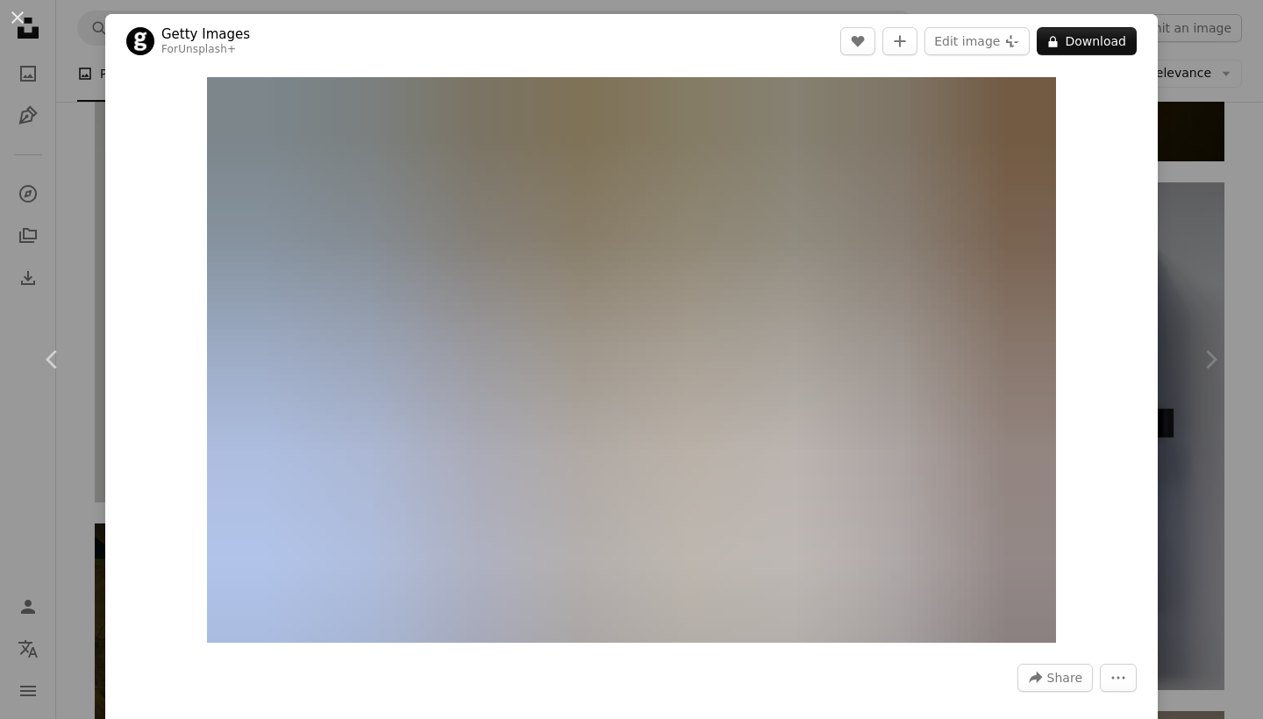
scroll to position [2035, 0]
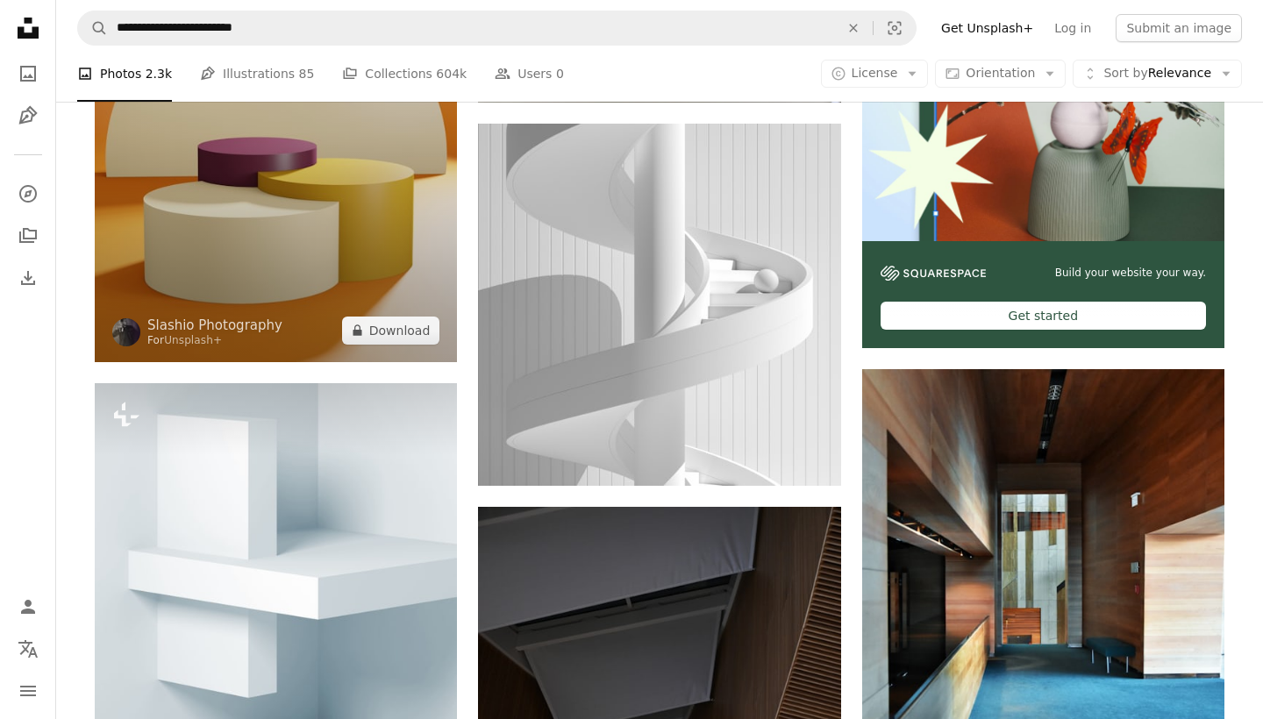
scroll to position [531, 0]
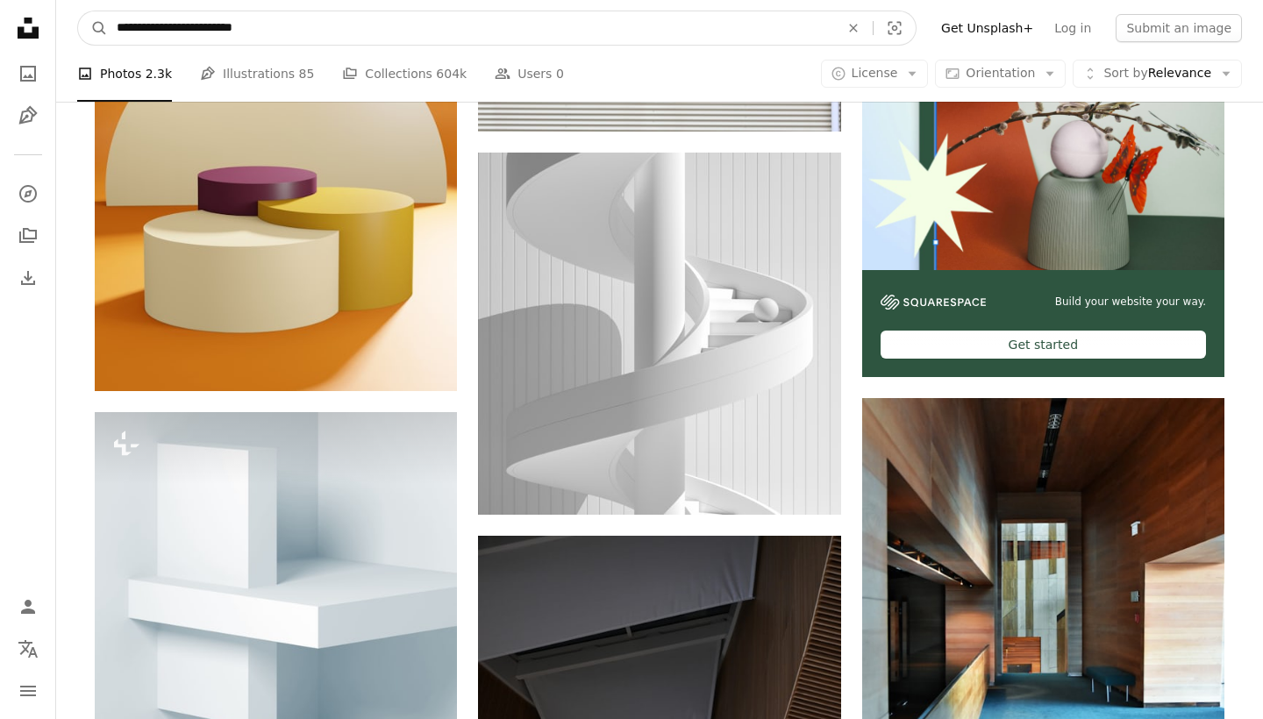
click at [182, 27] on input "**********" at bounding box center [471, 27] width 726 height 33
type input "**********"
click at [93, 28] on button "A magnifying glass" at bounding box center [93, 27] width 30 height 33
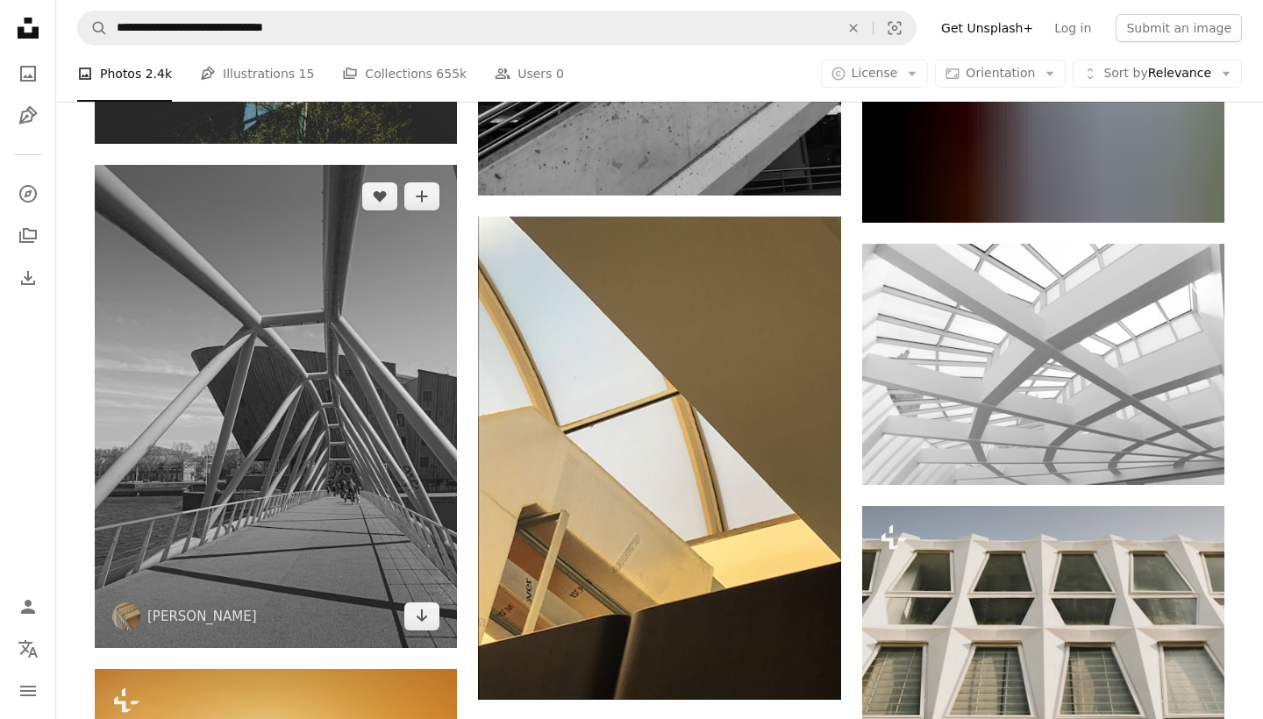
scroll to position [2290, 0]
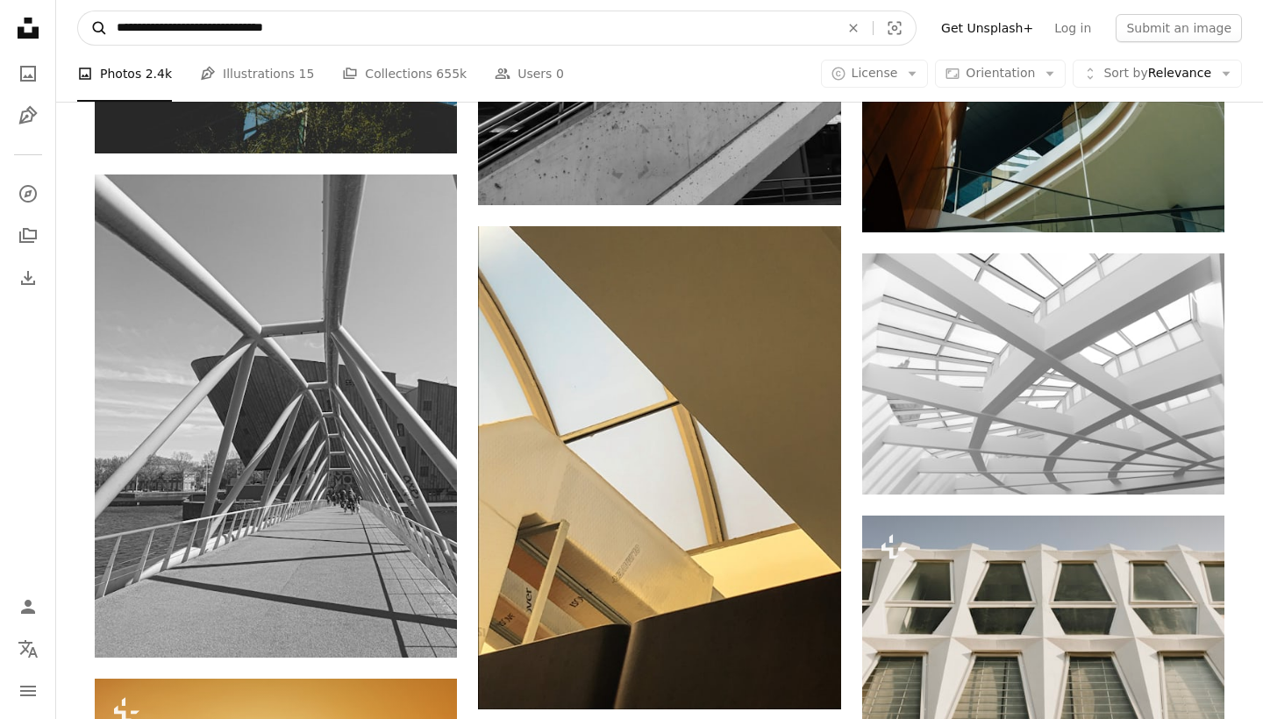
drag, startPoint x: 180, startPoint y: 25, endPoint x: 80, endPoint y: 27, distance: 100.0
click at [80, 27] on form "**********" at bounding box center [496, 28] width 839 height 35
type input "**********"
click at [93, 28] on button "A magnifying glass" at bounding box center [93, 27] width 30 height 33
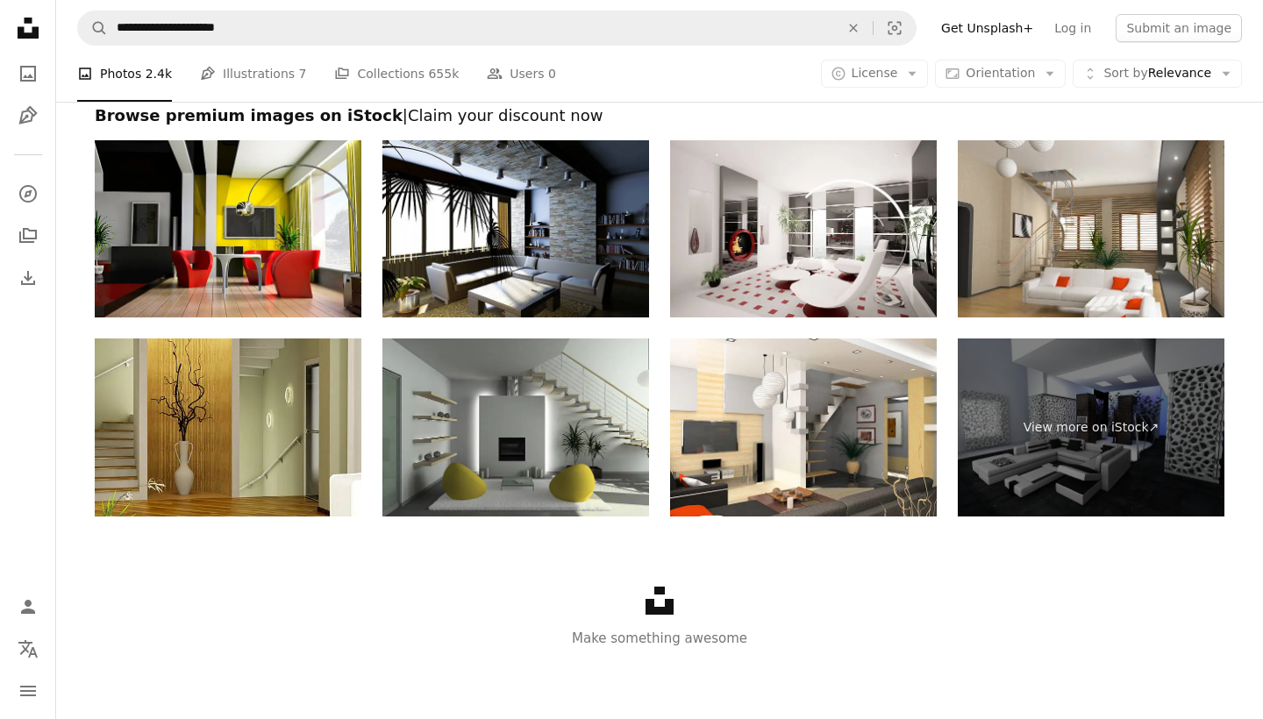
scroll to position [4504, 0]
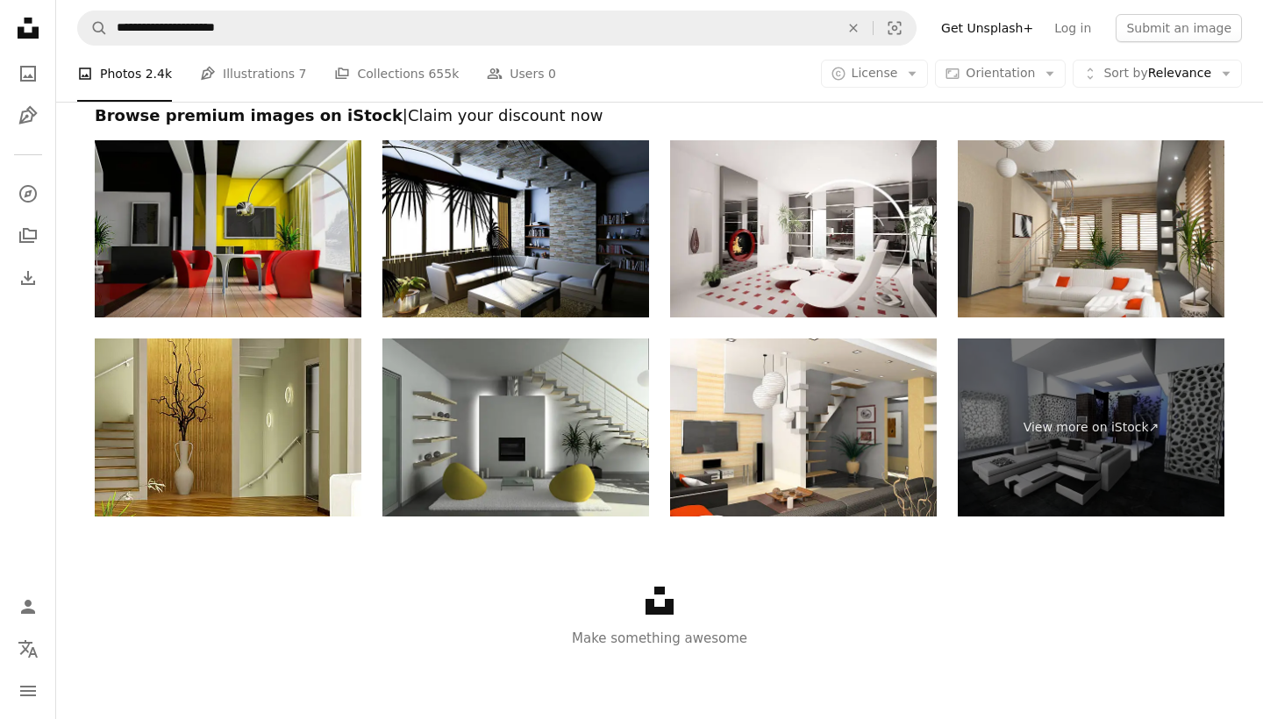
click at [194, 217] on img at bounding box center [228, 229] width 267 height 178
